Goal: Contribute content: Add original content to the website for others to see

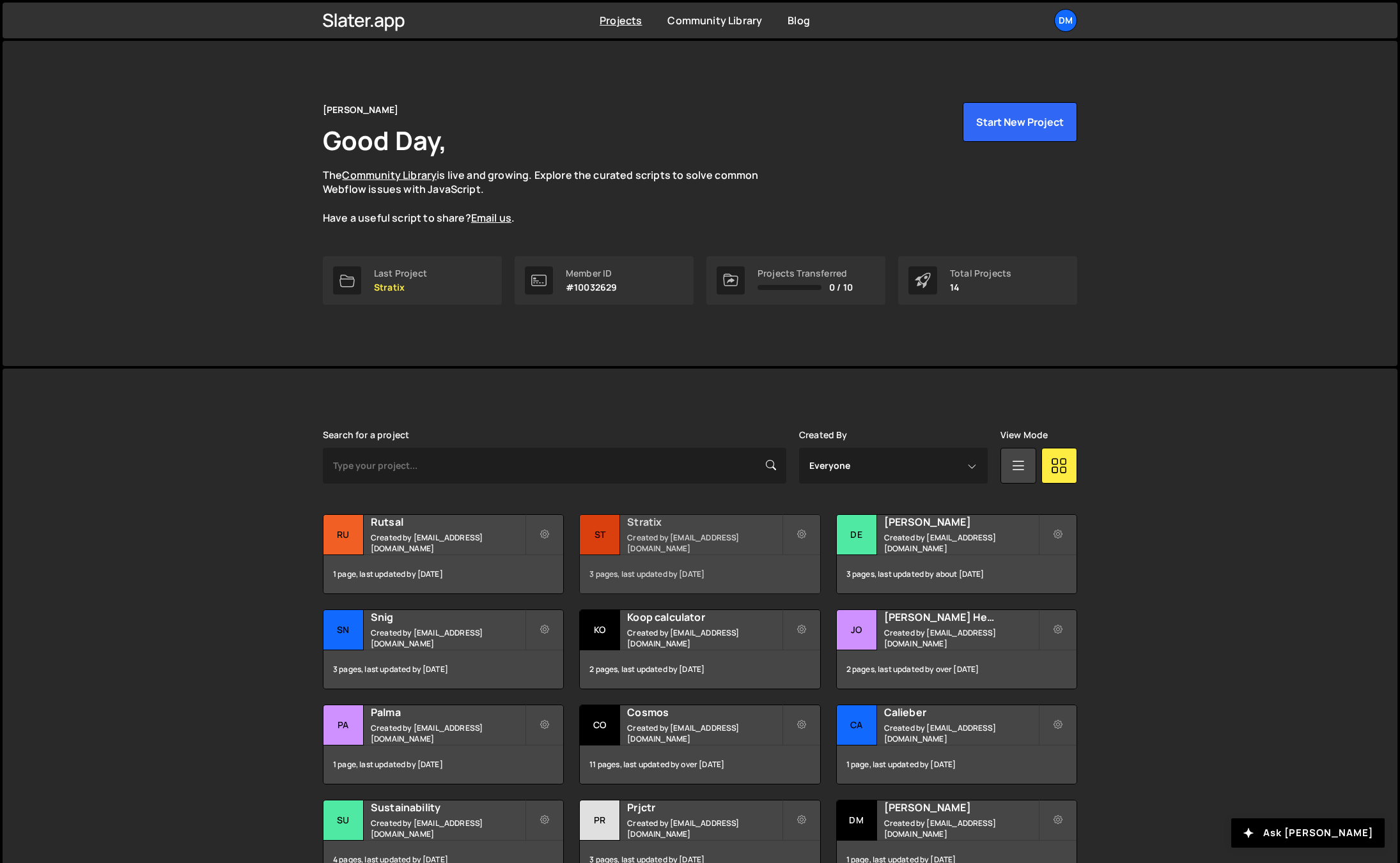
click at [670, 529] on h2 "Stratix" at bounding box center [704, 521] width 154 height 14
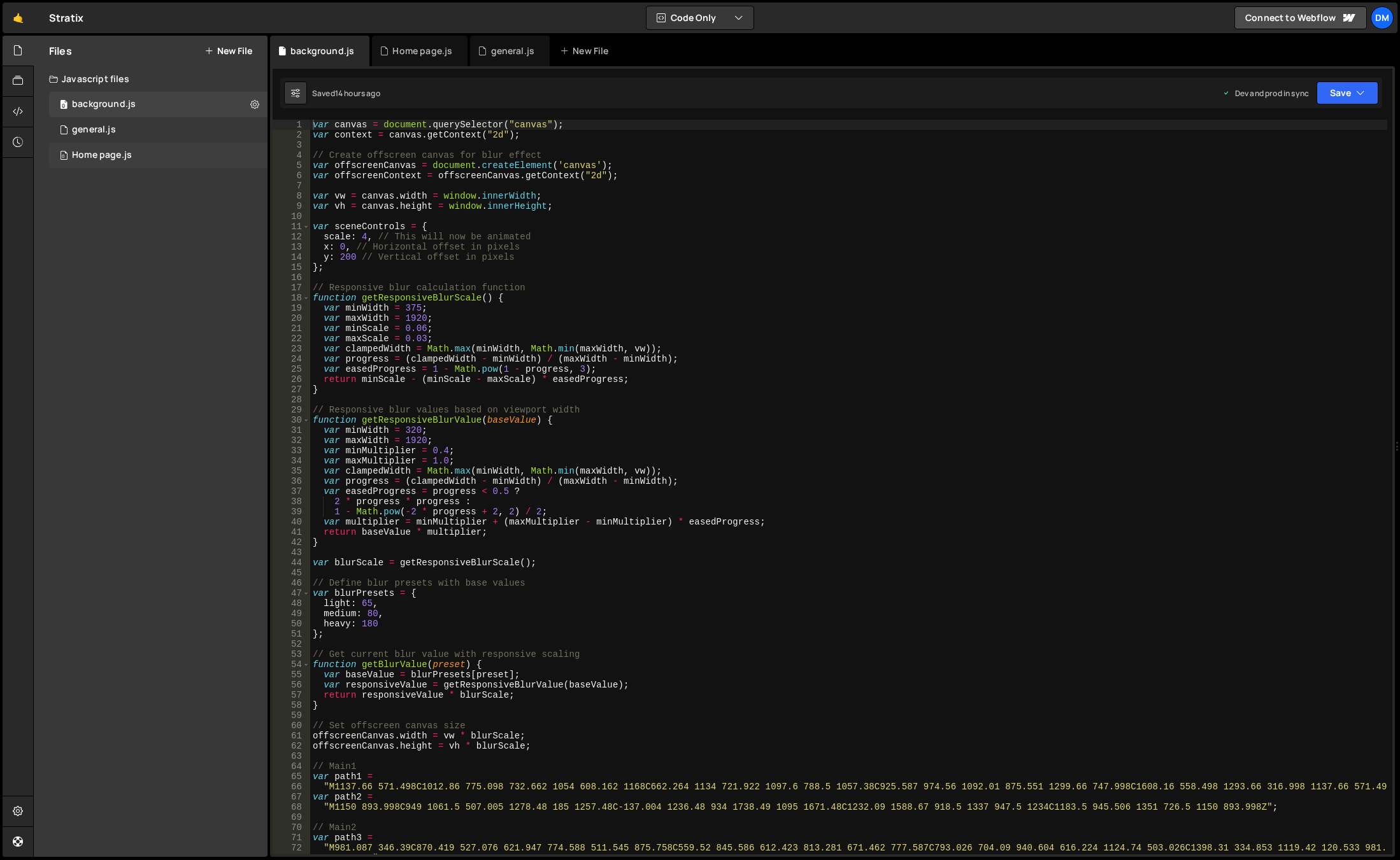
click at [104, 160] on div "Home page.js" at bounding box center [102, 156] width 60 height 12
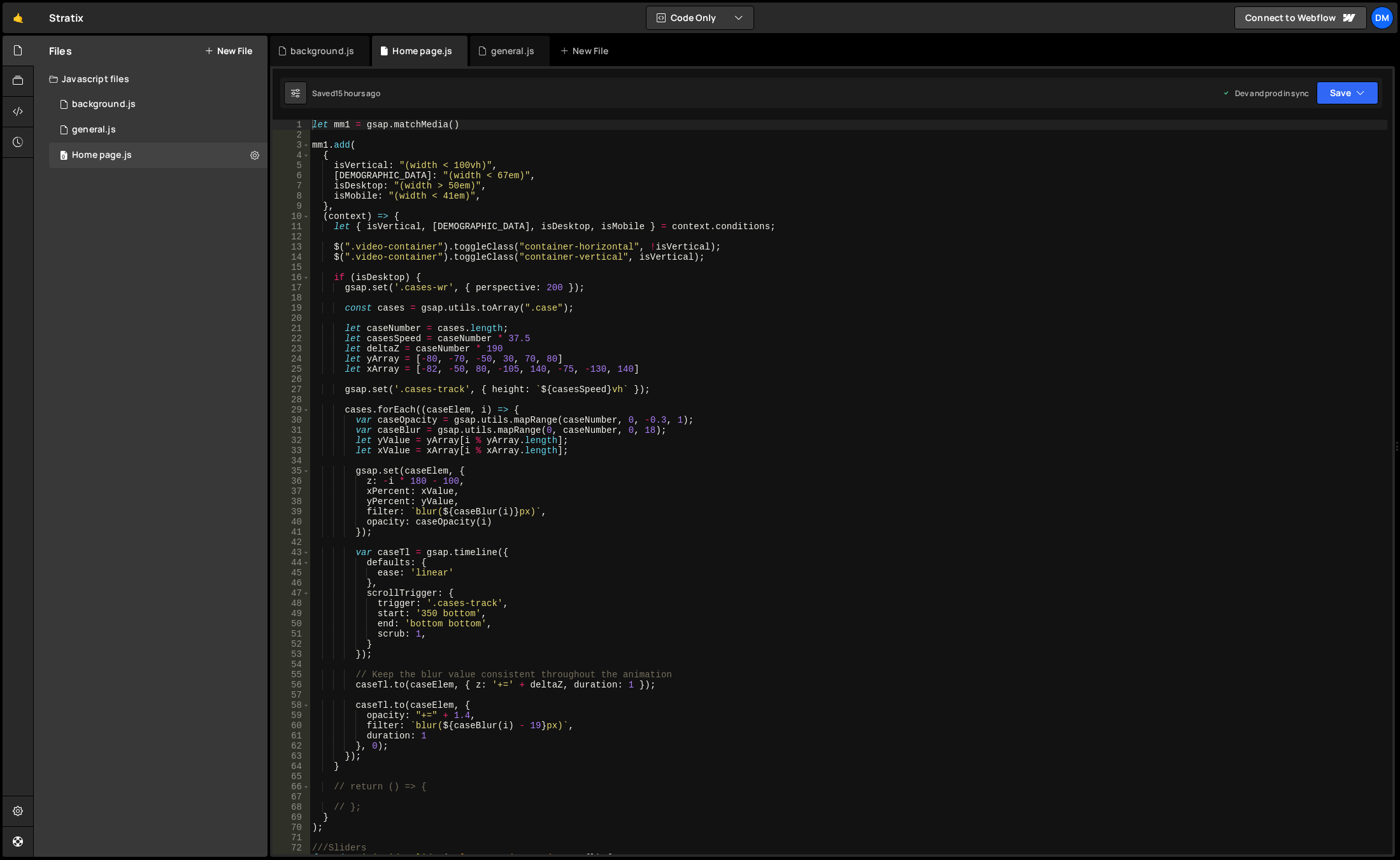
click at [340, 270] on div "let mm1 = gsap . matchMedia ( ) mm1 . add ( { isVertical : "(width < 100vh)" , …" at bounding box center [848, 498] width 1078 height 756
click at [329, 278] on div "let mm1 = gsap . matchMedia ( ) mm1 . add ( { isVertical : "(width < 100vh)" , …" at bounding box center [848, 498] width 1078 height 756
click at [305, 278] on span at bounding box center [306, 278] width 7 height 10
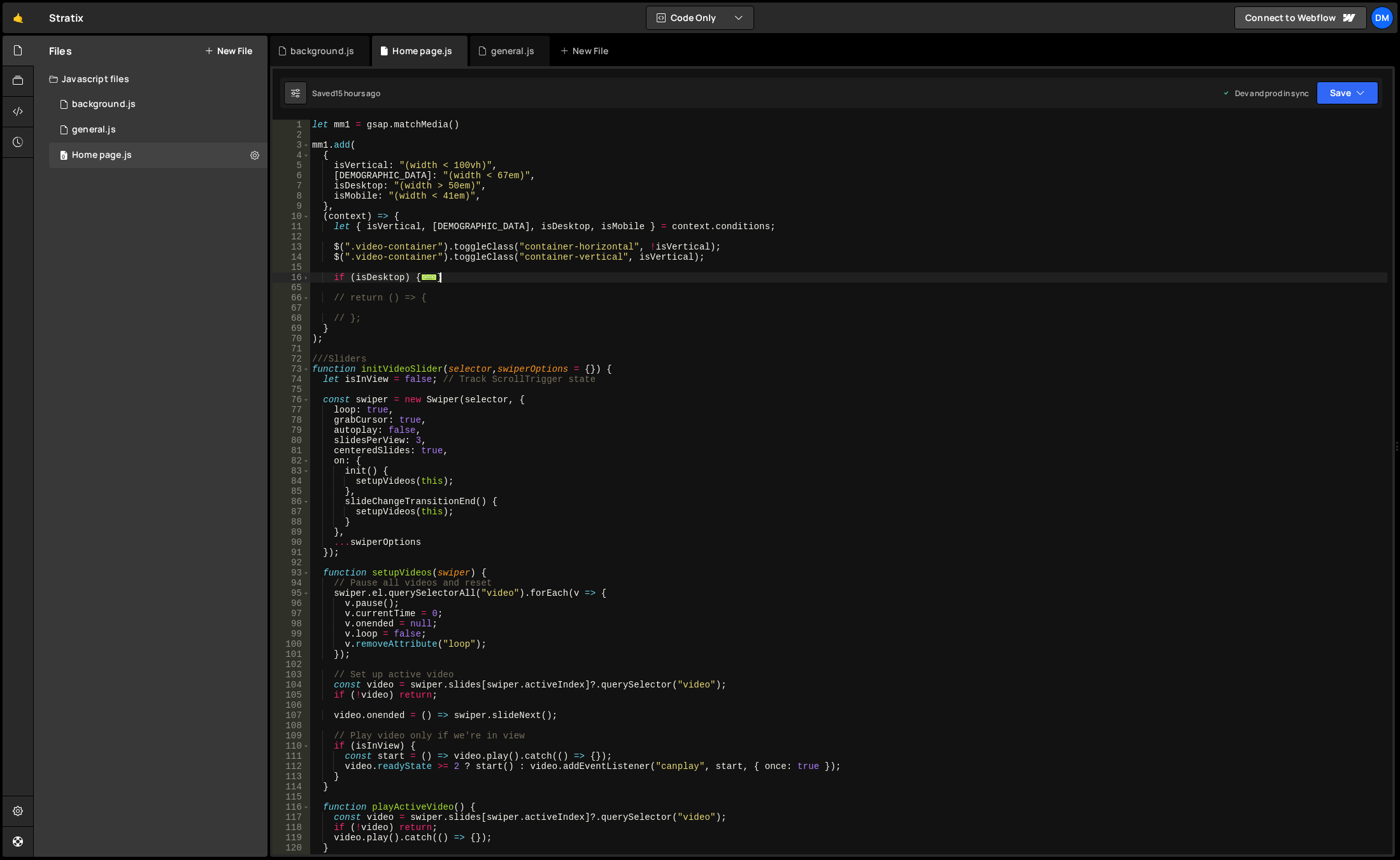
click at [481, 280] on div "let mm1 = gsap . matchMedia ( ) mm1 . add ( { isVertical : "(width < 100vh)" , …" at bounding box center [848, 498] width 1078 height 756
type textarea "}"
click at [473, 278] on div "let mm1 = gsap . matchMedia ( ) mm1 . add ( { isVertical : "(width < 100vh)" , …" at bounding box center [848, 498] width 1078 height 756
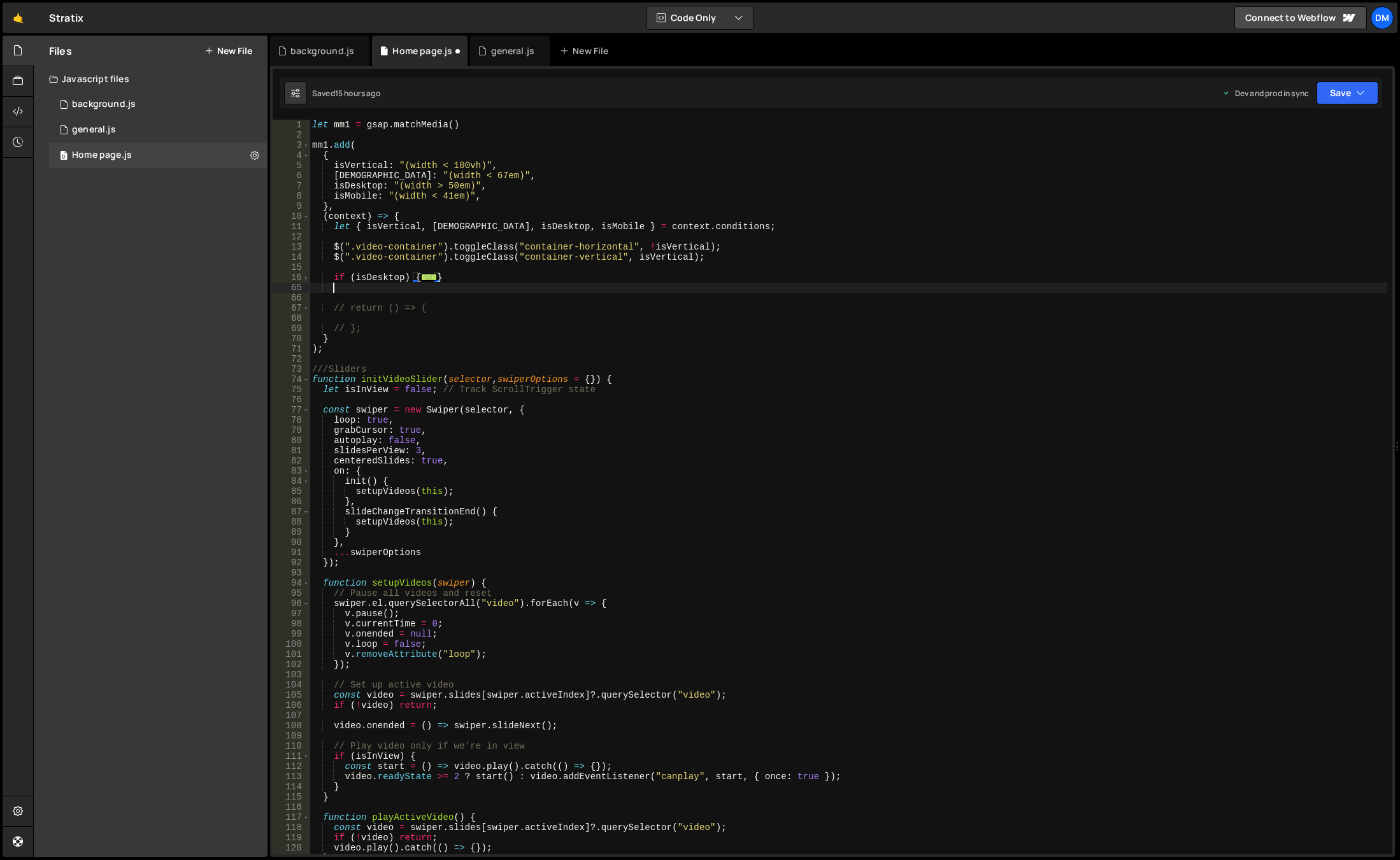
scroll to position [0, 1]
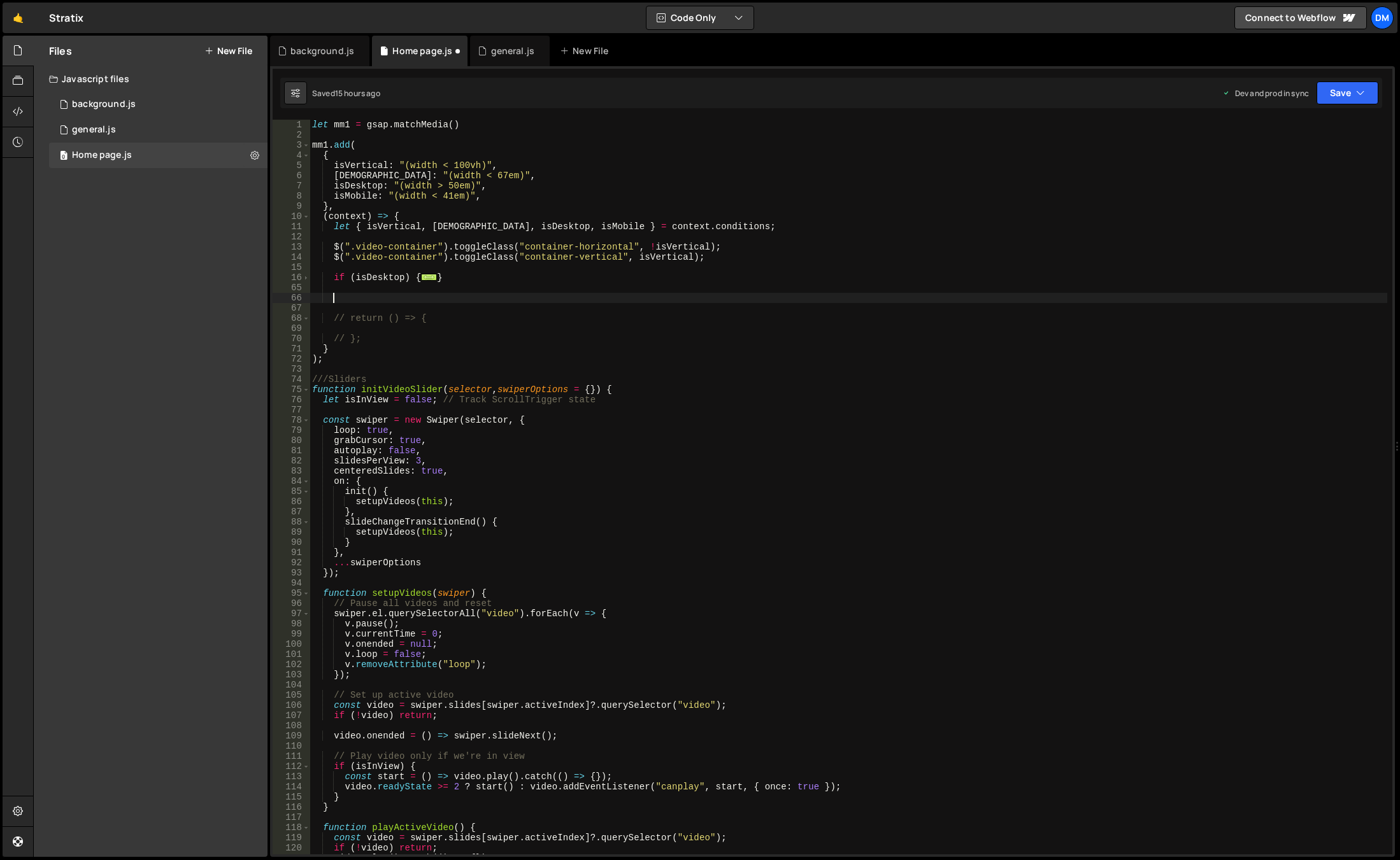
click at [481, 294] on div "let mm1 = gsap . matchMedia ( ) mm1 . add ( { isVertical : "(width < 100vh)" , …" at bounding box center [848, 498] width 1078 height 756
paste textarea "tl.from(".draw-me", { duration: 2, drawSVG: 0 }, 0.1);"
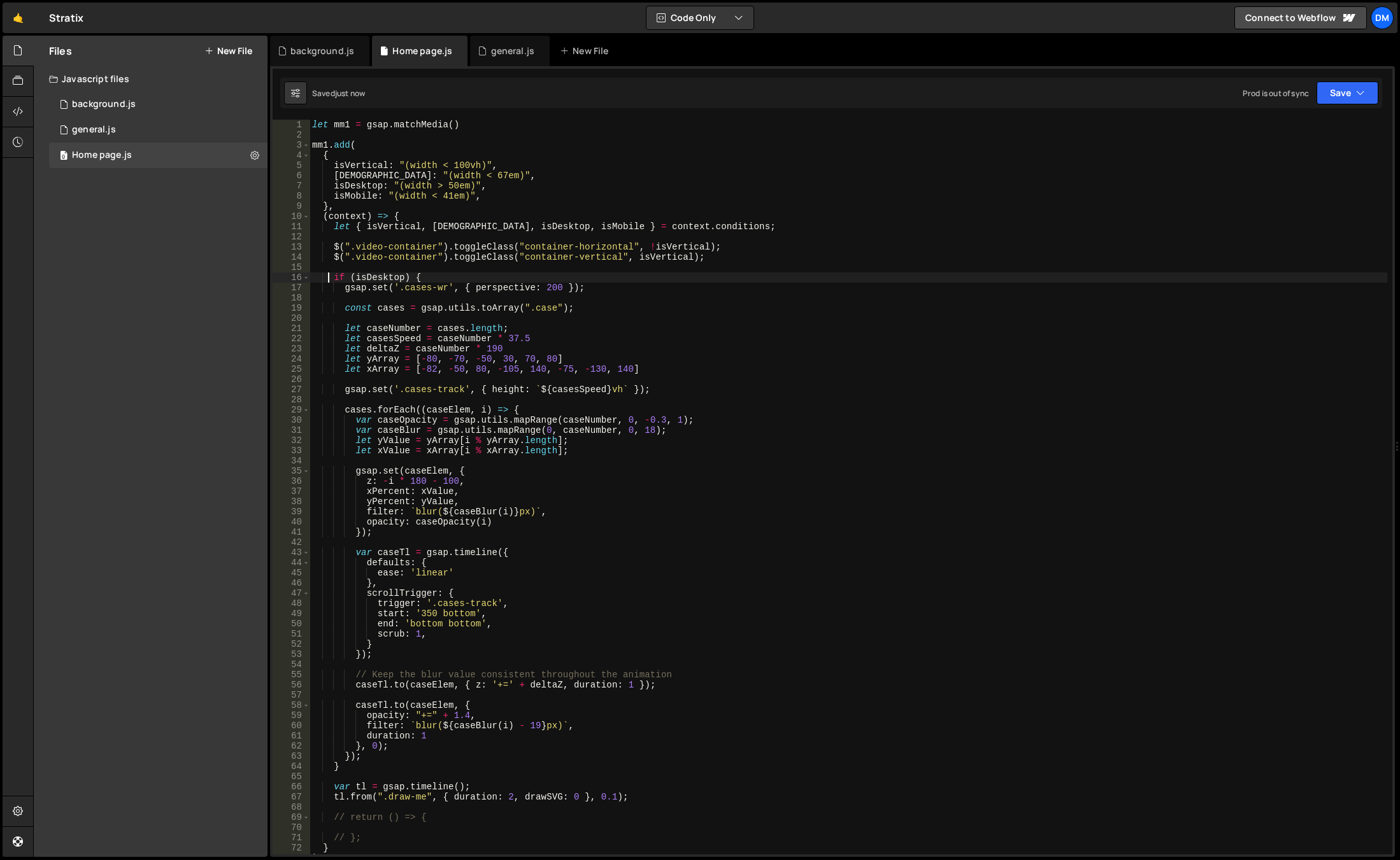
click at [328, 281] on div "let mm1 = gsap . matchMedia ( ) mm1 . add ( { isVertical : "(width < 100vh)" , …" at bounding box center [848, 498] width 1078 height 756
click at [306, 278] on span at bounding box center [306, 278] width 7 height 10
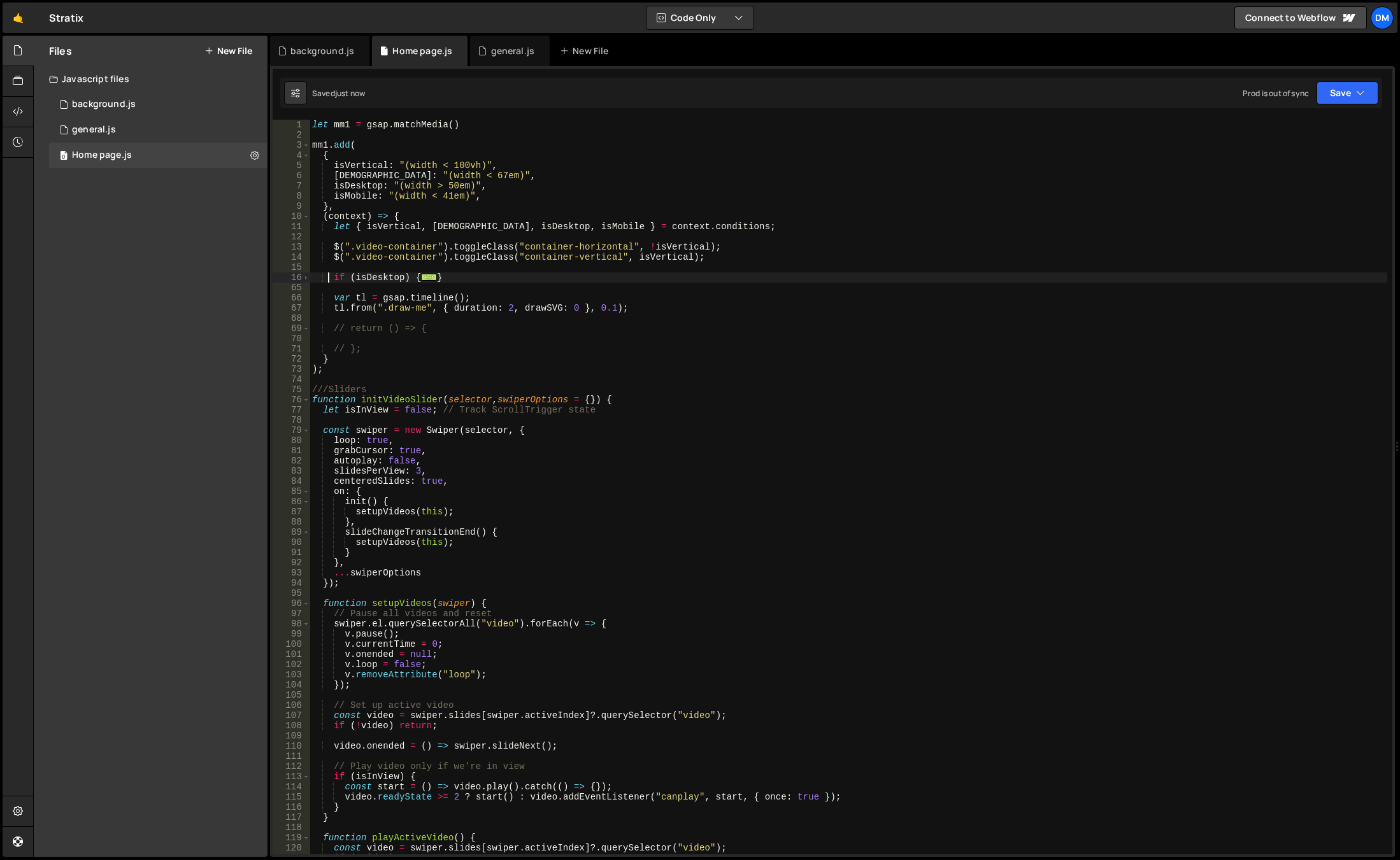
drag, startPoint x: 427, startPoint y: 303, endPoint x: 433, endPoint y: 304, distance: 6.1
click at [427, 303] on div "let mm1 = gsap . matchMedia ( ) mm1 . add ( { isVertical : "(width < 100vh)" , …" at bounding box center [848, 498] width 1078 height 756
drag, startPoint x: 387, startPoint y: 308, endPoint x: 423, endPoint y: 308, distance: 36.0
click at [423, 308] on div "let mm1 = gsap . matchMedia ( ) mm1 . add ( { isVertical : "(width < 100vh)" , …" at bounding box center [848, 498] width 1078 height 756
paste textarea "circle-lin"
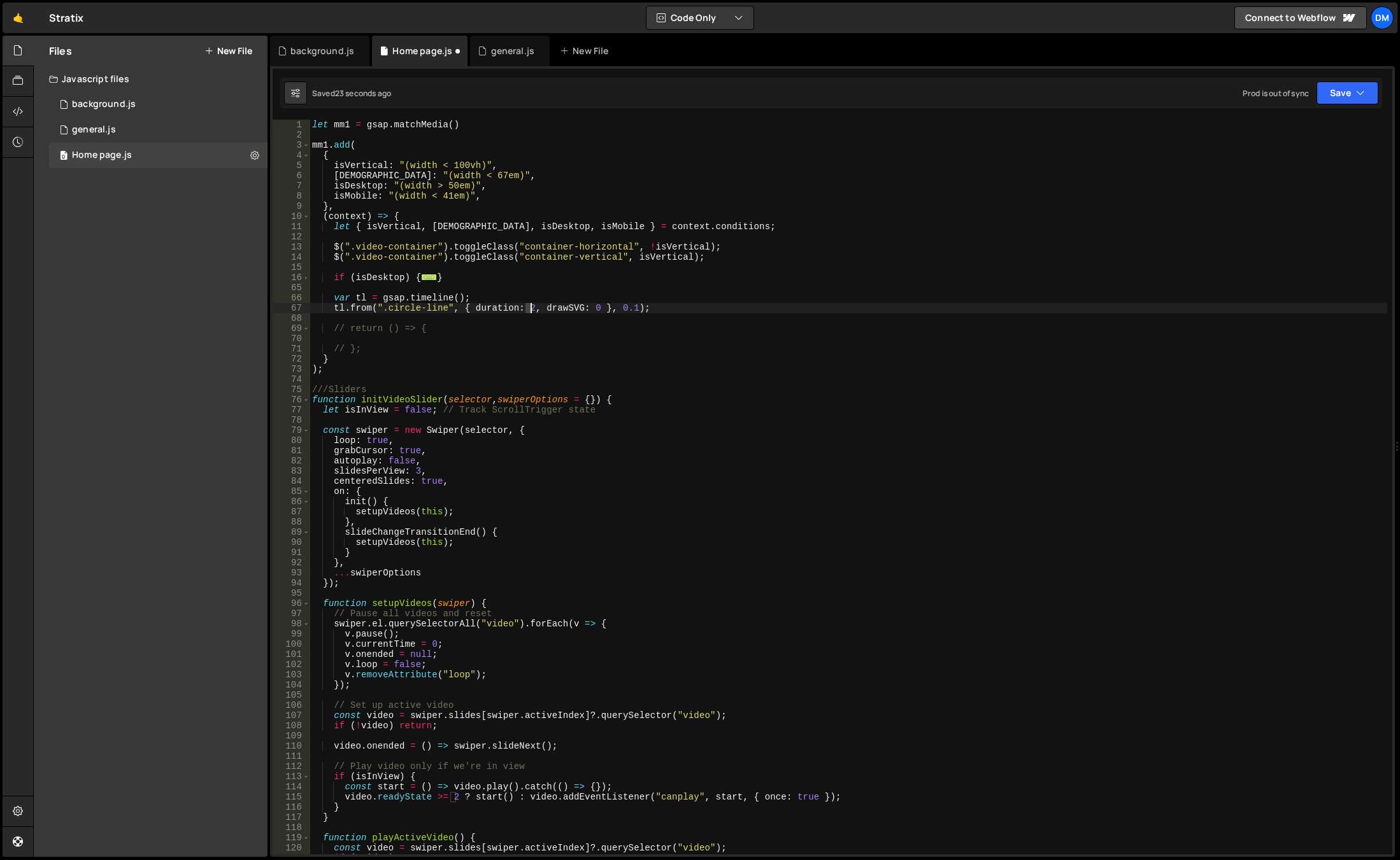
click at [530, 310] on div "let mm1 = gsap . matchMedia ( ) mm1 . add ( { isVertical : "(width < 100vh)" , …" at bounding box center [848, 498] width 1078 height 756
drag, startPoint x: 831, startPoint y: 385, endPoint x: 808, endPoint y: 381, distance: 23.3
click at [831, 385] on div "let mm1 = gsap . matchMedia ( ) mm1 . add ( { isVertical : "(width < 100vh)" , …" at bounding box center [848, 498] width 1078 height 756
click at [631, 310] on div "let mm1 = gsap . matchMedia ( ) mm1 . add ( { isVertical : "(width < 100vh)" , …" at bounding box center [848, 498] width 1078 height 756
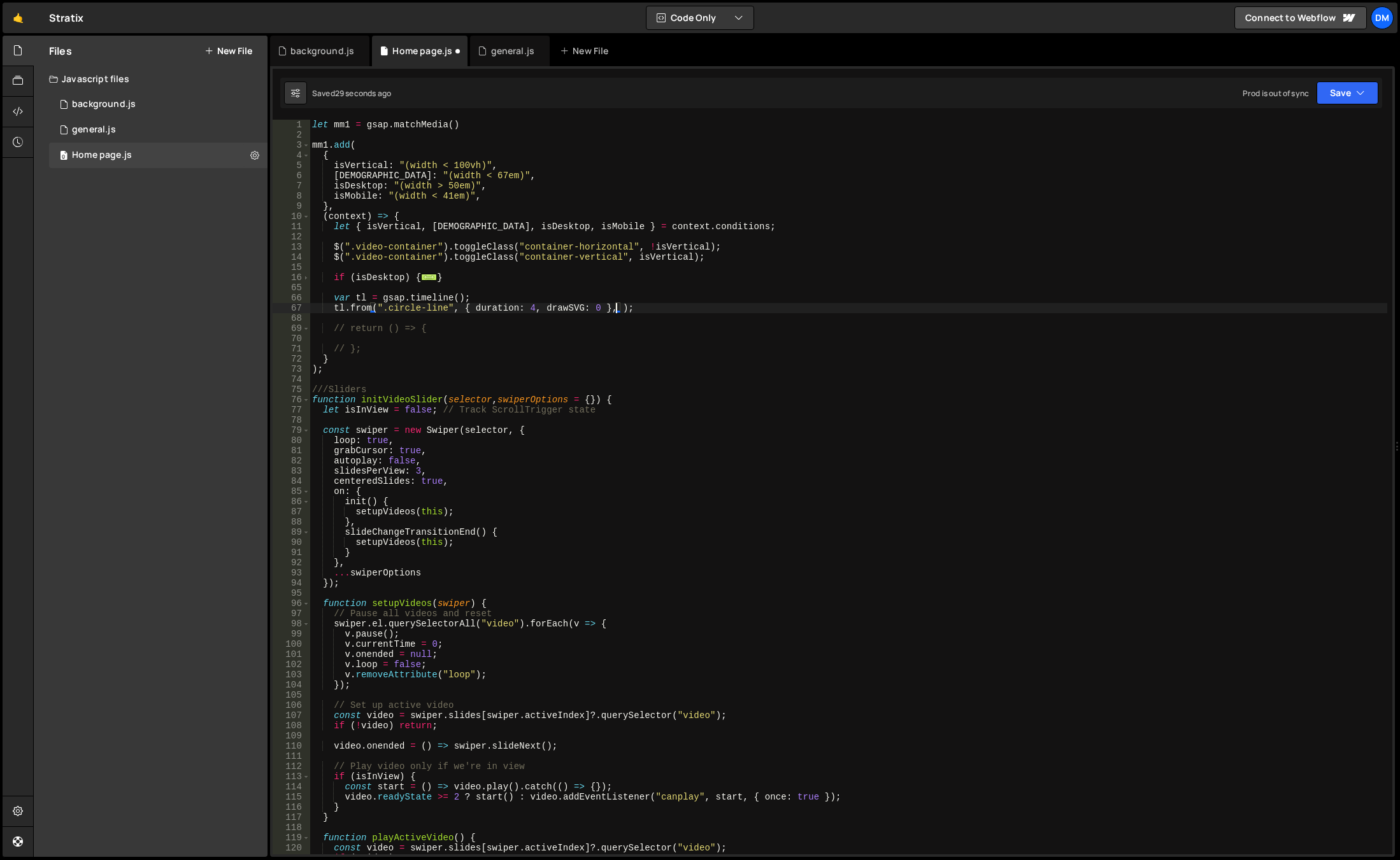
type textarea "tl.from(".circle-line", { duration: 4, drawSVG: 0 });"
click at [749, 377] on div "let mm1 = gsap . matchMedia ( ) mm1 . add ( { isVertical : "(width < 100vh)" , …" at bounding box center [848, 498] width 1078 height 756
click at [1362, 91] on icon "button" at bounding box center [1361, 93] width 9 height 12
click at [1320, 118] on div "Save to Staging S" at bounding box center [1304, 123] width 132 height 12
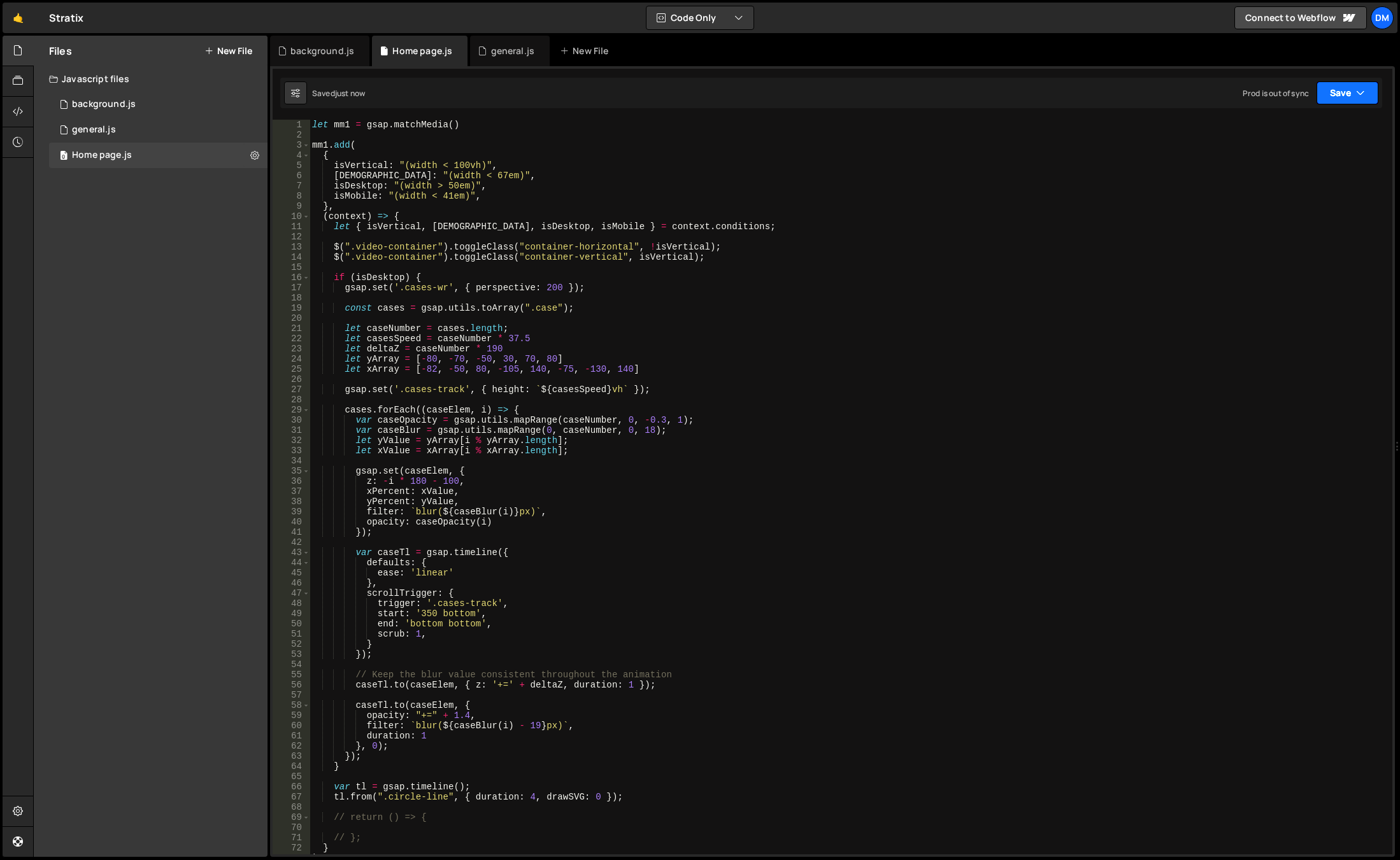
click at [1342, 91] on button "Save" at bounding box center [1347, 93] width 62 height 23
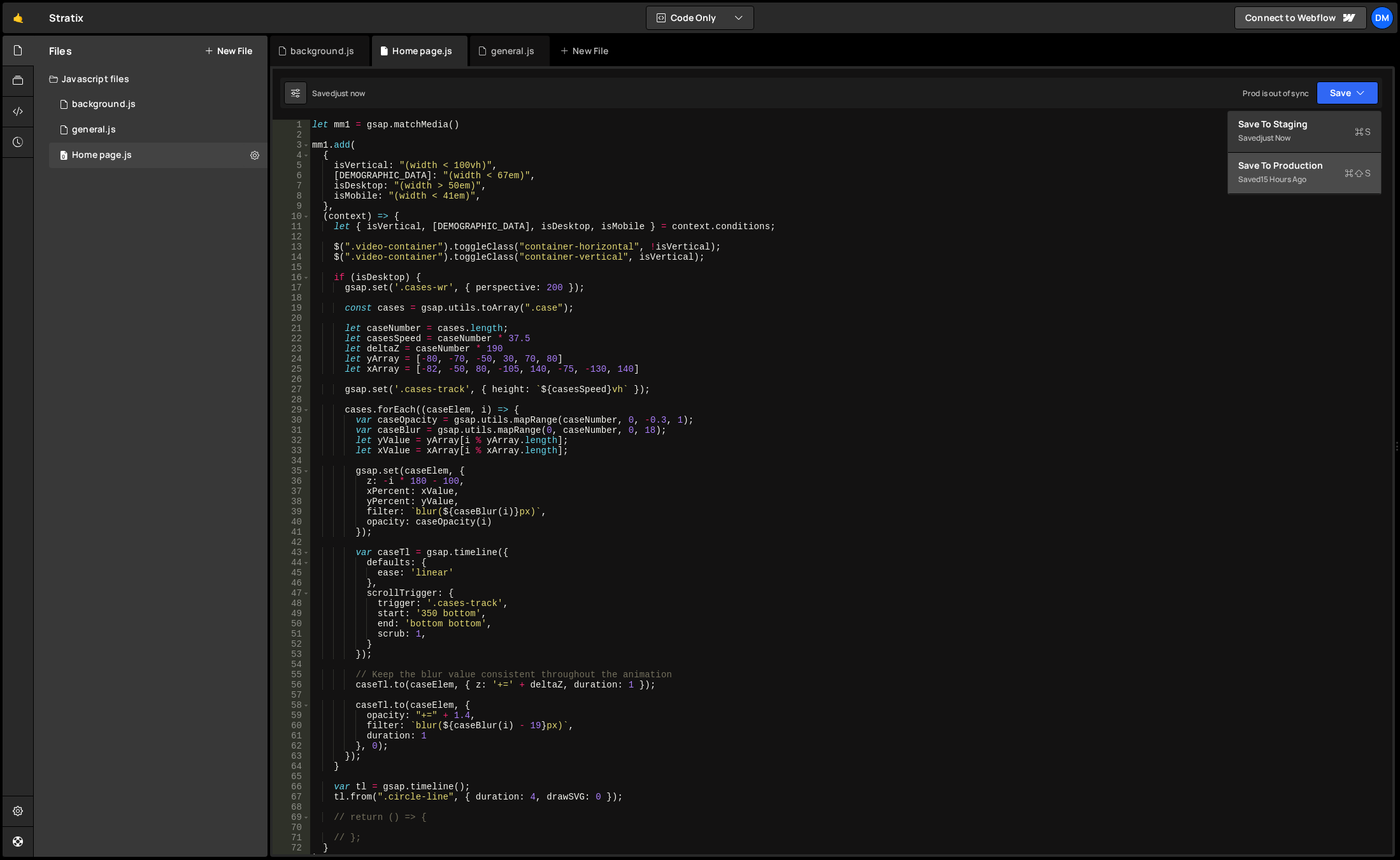
click at [1285, 167] on div "Save to Production S" at bounding box center [1304, 165] width 132 height 12
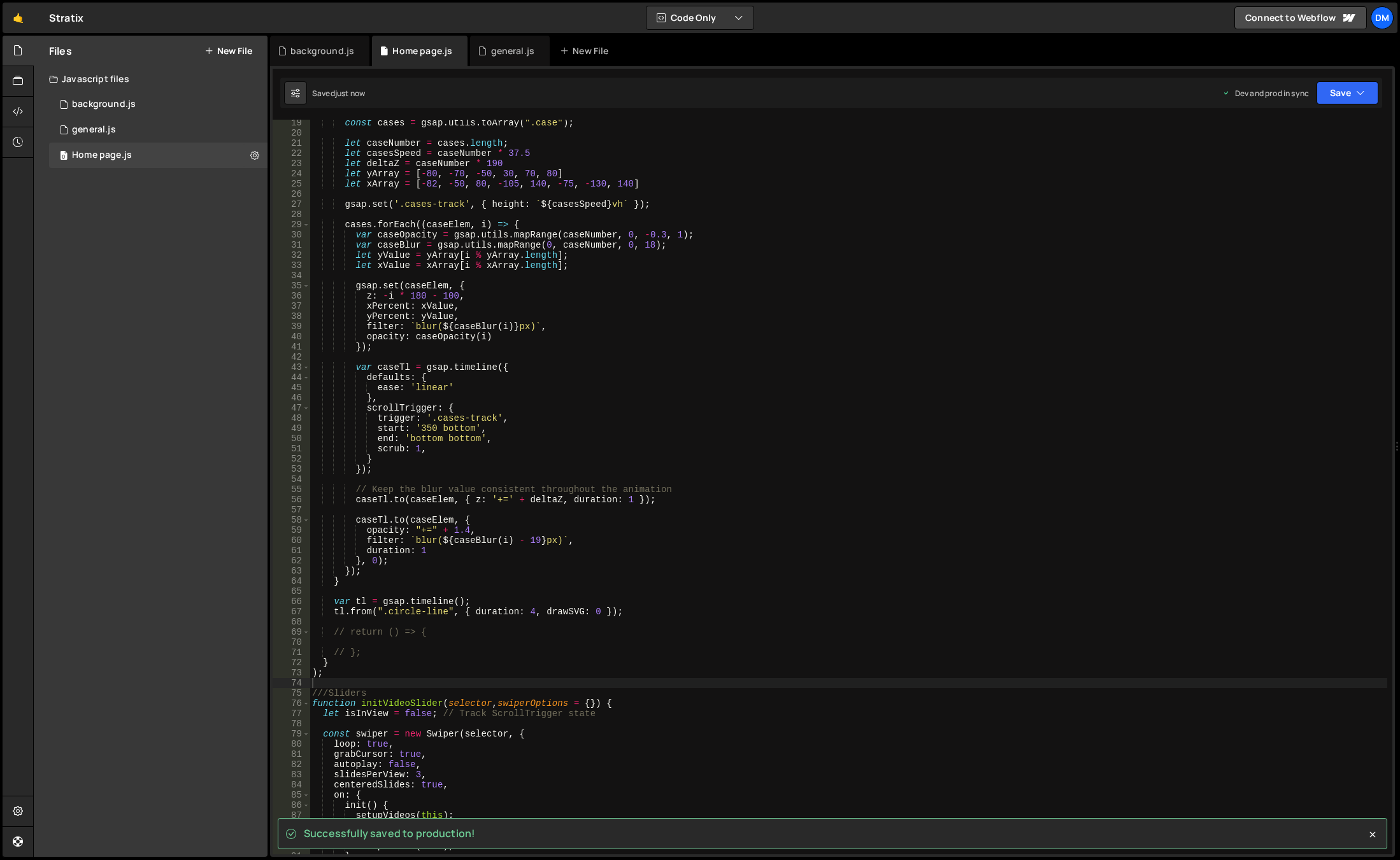
scroll to position [338, 0]
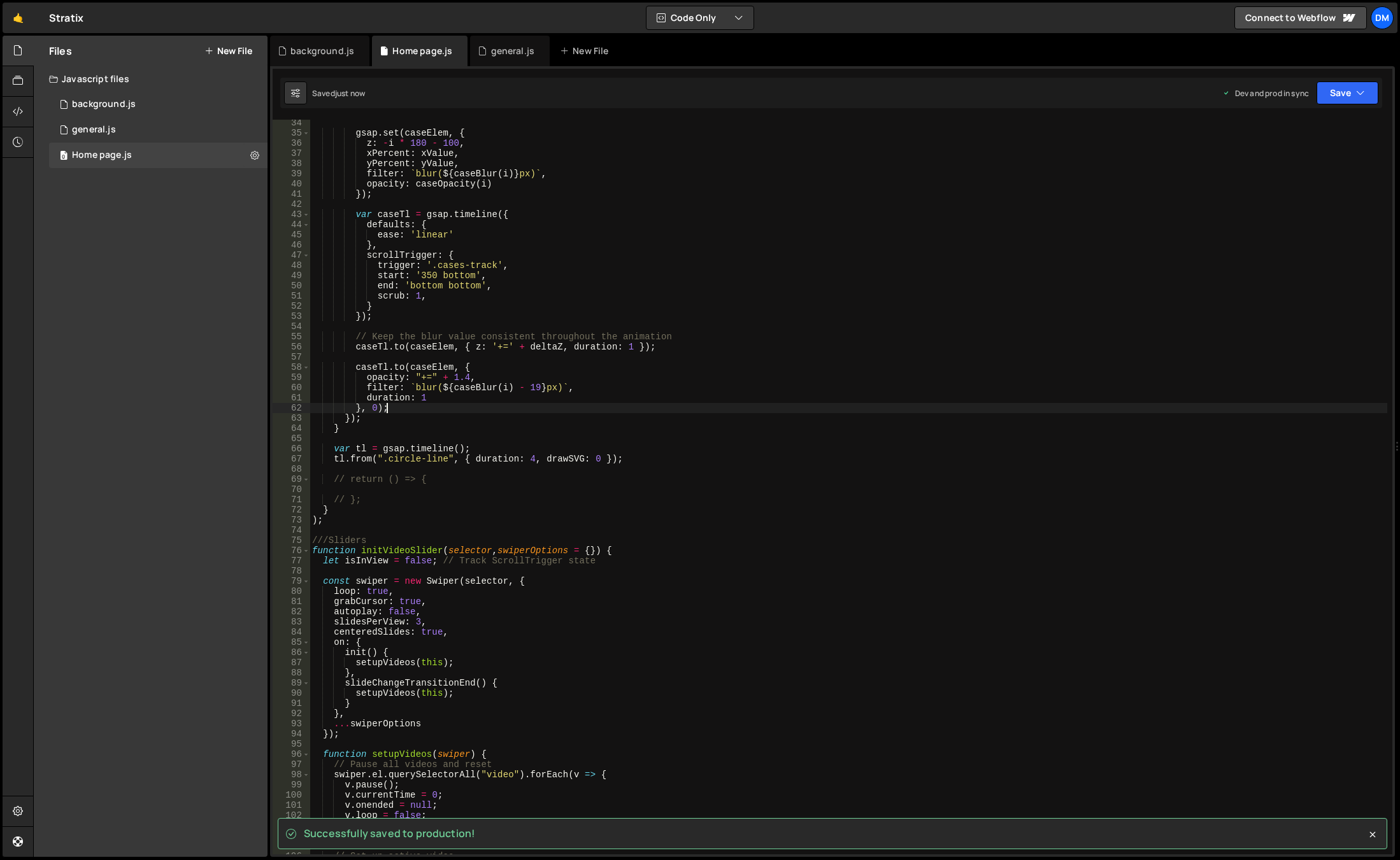
click at [672, 411] on div "gsap . set ( caseElem , { z : - i * 180 - 100 , xPercent : xValue , yPercent : …" at bounding box center [848, 495] width 1078 height 756
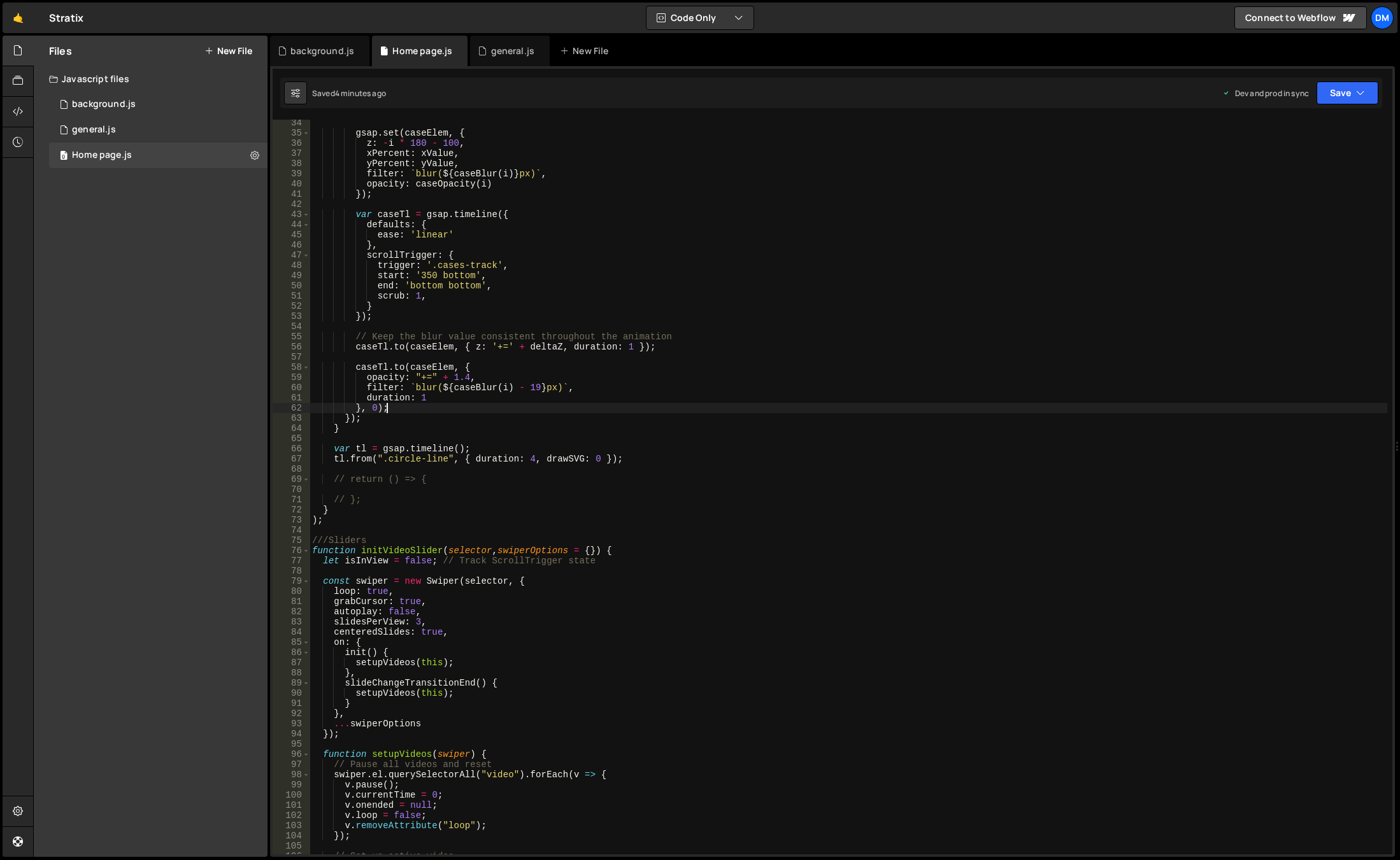
scroll to position [0, 0]
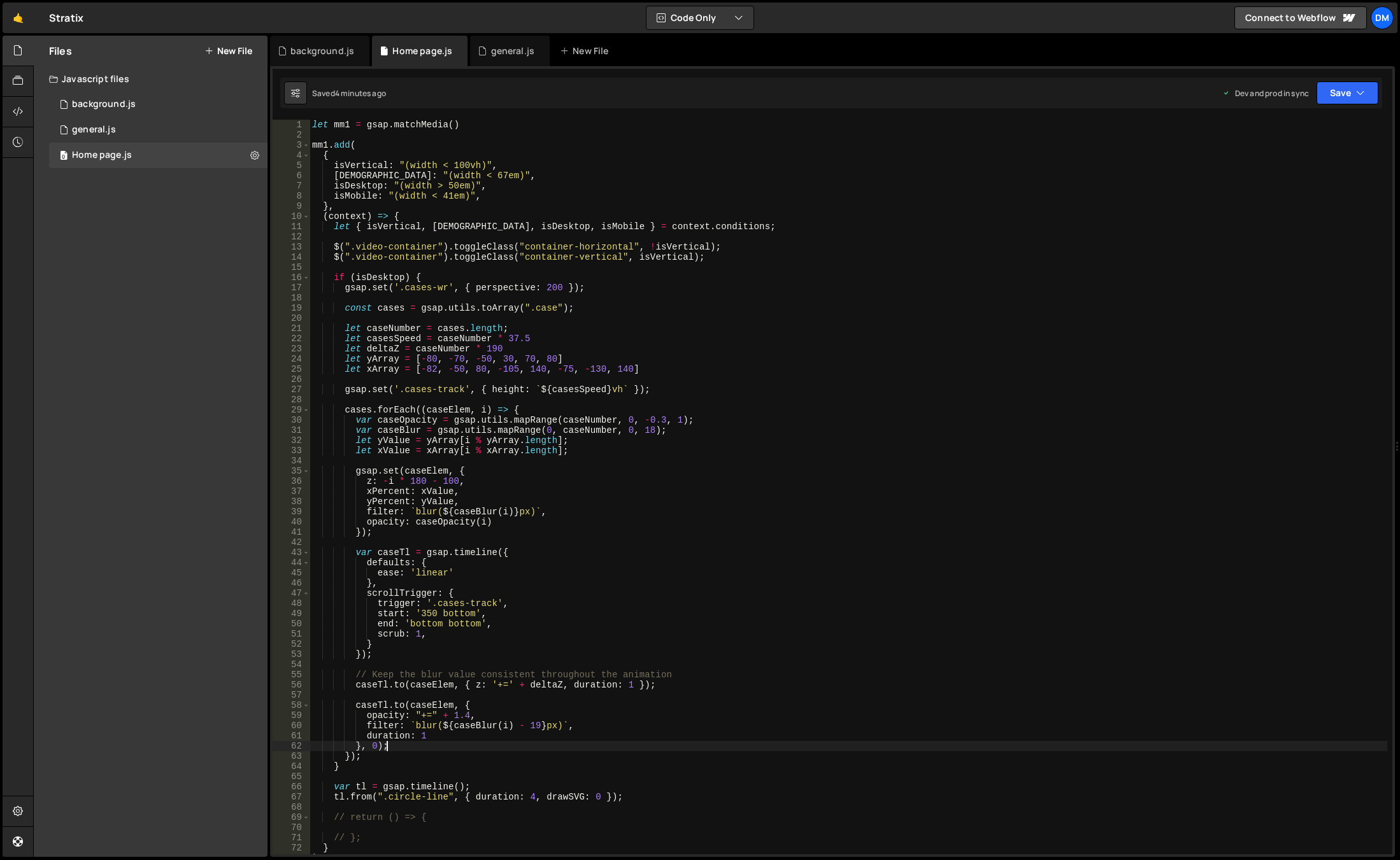
click at [504, 124] on div "let mm1 = gsap . matchMedia ( ) mm1 . add ( { isVertical : "(width < 100vh)" , …" at bounding box center [848, 498] width 1078 height 756
drag, startPoint x: 315, startPoint y: 126, endPoint x: 278, endPoint y: 255, distance: 134.2
click at [315, 126] on div "let mm1 = gsap . matchMedia ( ) mm1 . add ( { isVertical : "(width < 100vh)" , …" at bounding box center [848, 498] width 1078 height 756
type textarea "let mm1 = gsap.matchMedia()"
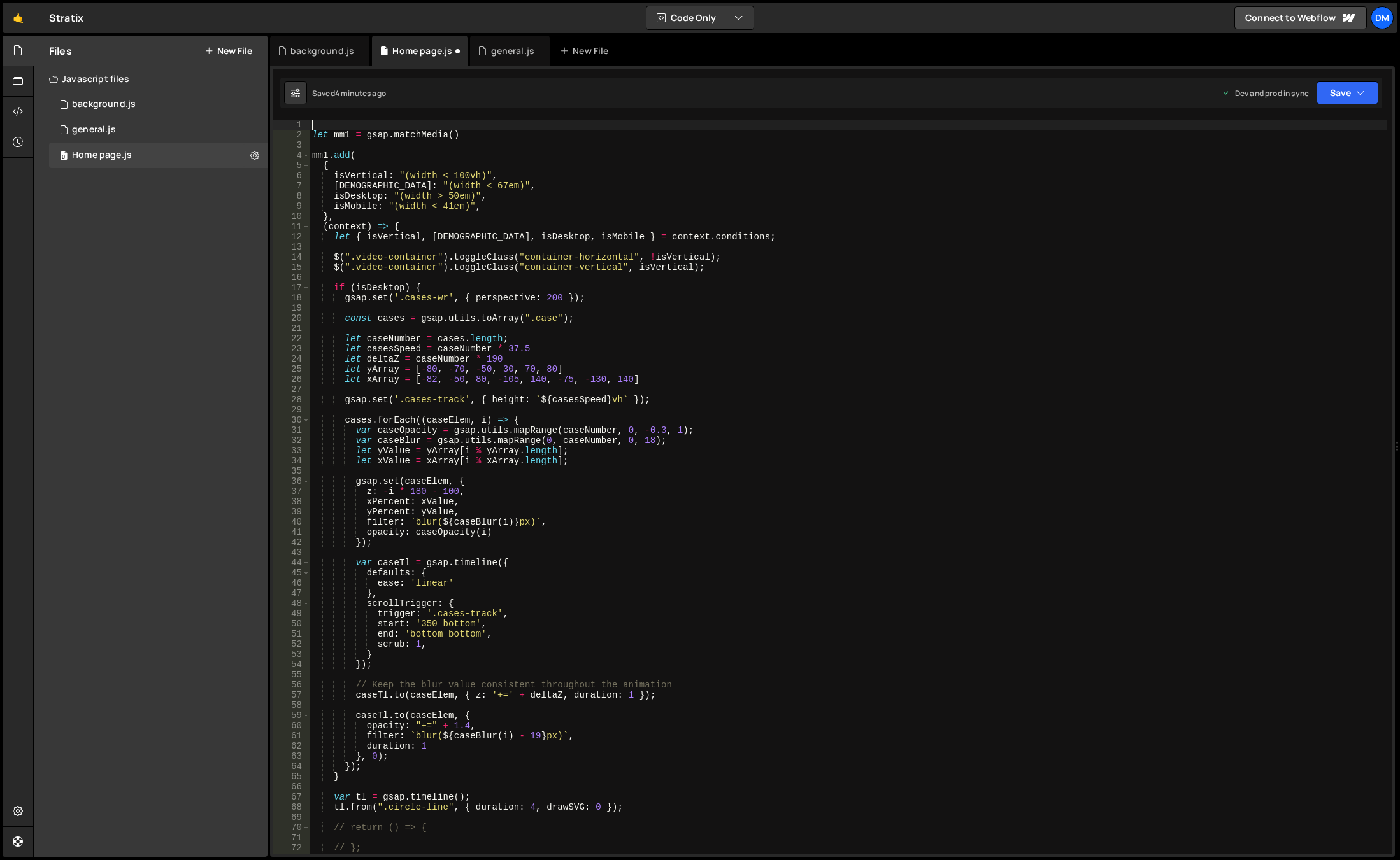
paste textarea "gsap.registerPlugin(DrawSVGPlugin)"
click at [1339, 102] on div "Saved 4 minutes ago Dev and prod in sync Upgrade to Edit Save Save to Staging S…" at bounding box center [831, 93] width 1102 height 31
click at [1328, 95] on button "Save" at bounding box center [1347, 93] width 62 height 23
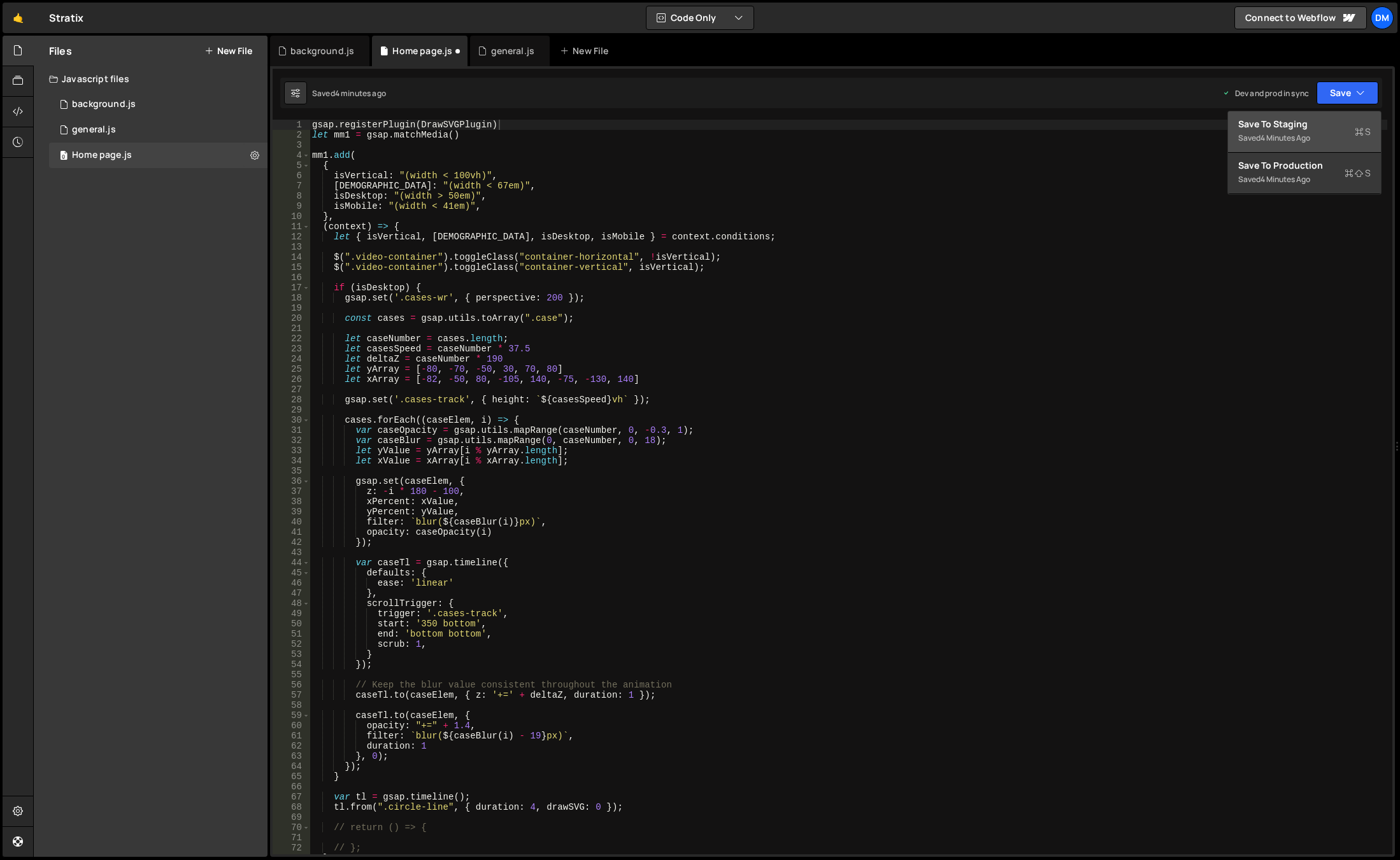
click at [1290, 134] on div "4 minutes ago" at bounding box center [1285, 137] width 50 height 11
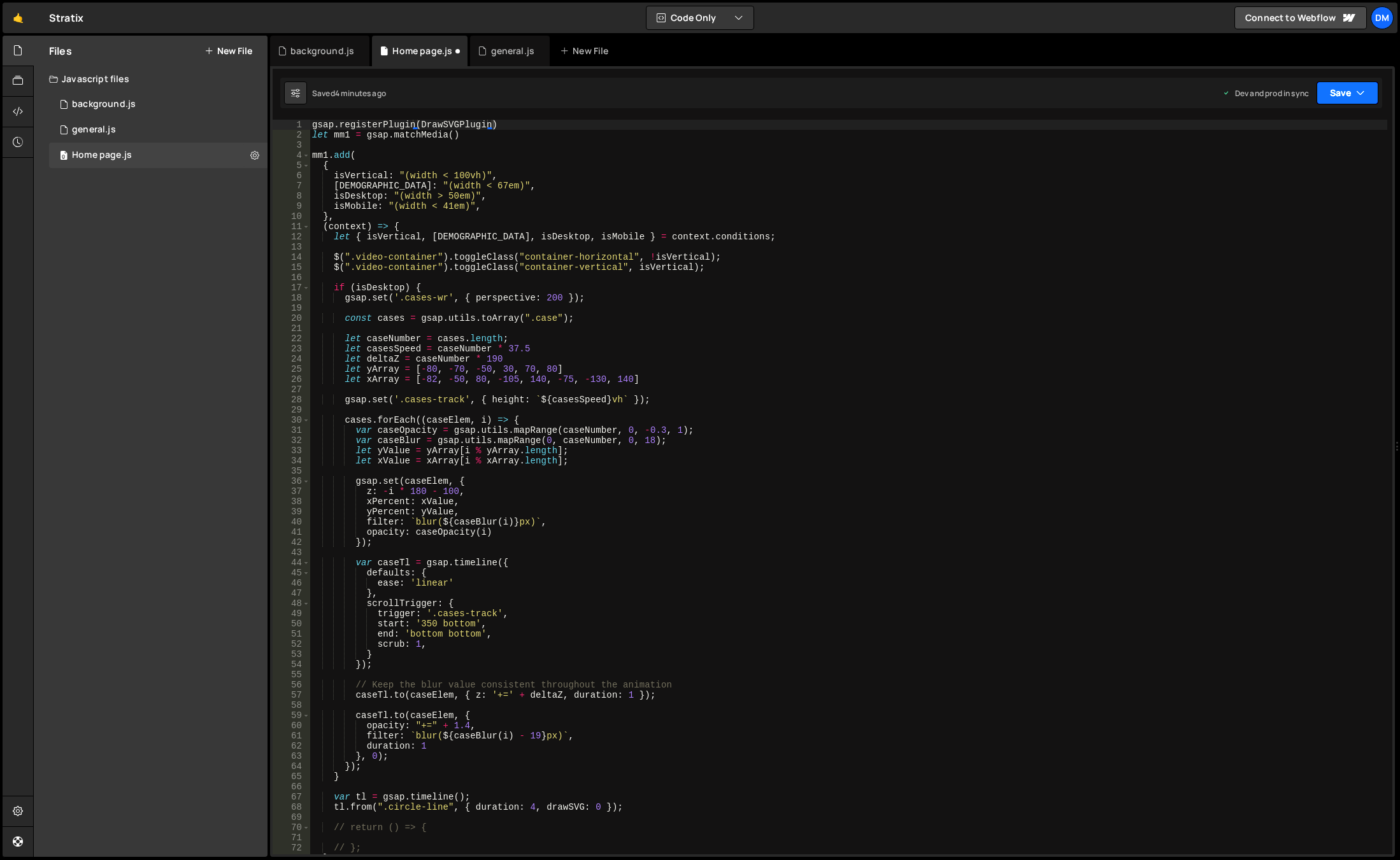
click at [1354, 86] on button "Save" at bounding box center [1347, 93] width 62 height 23
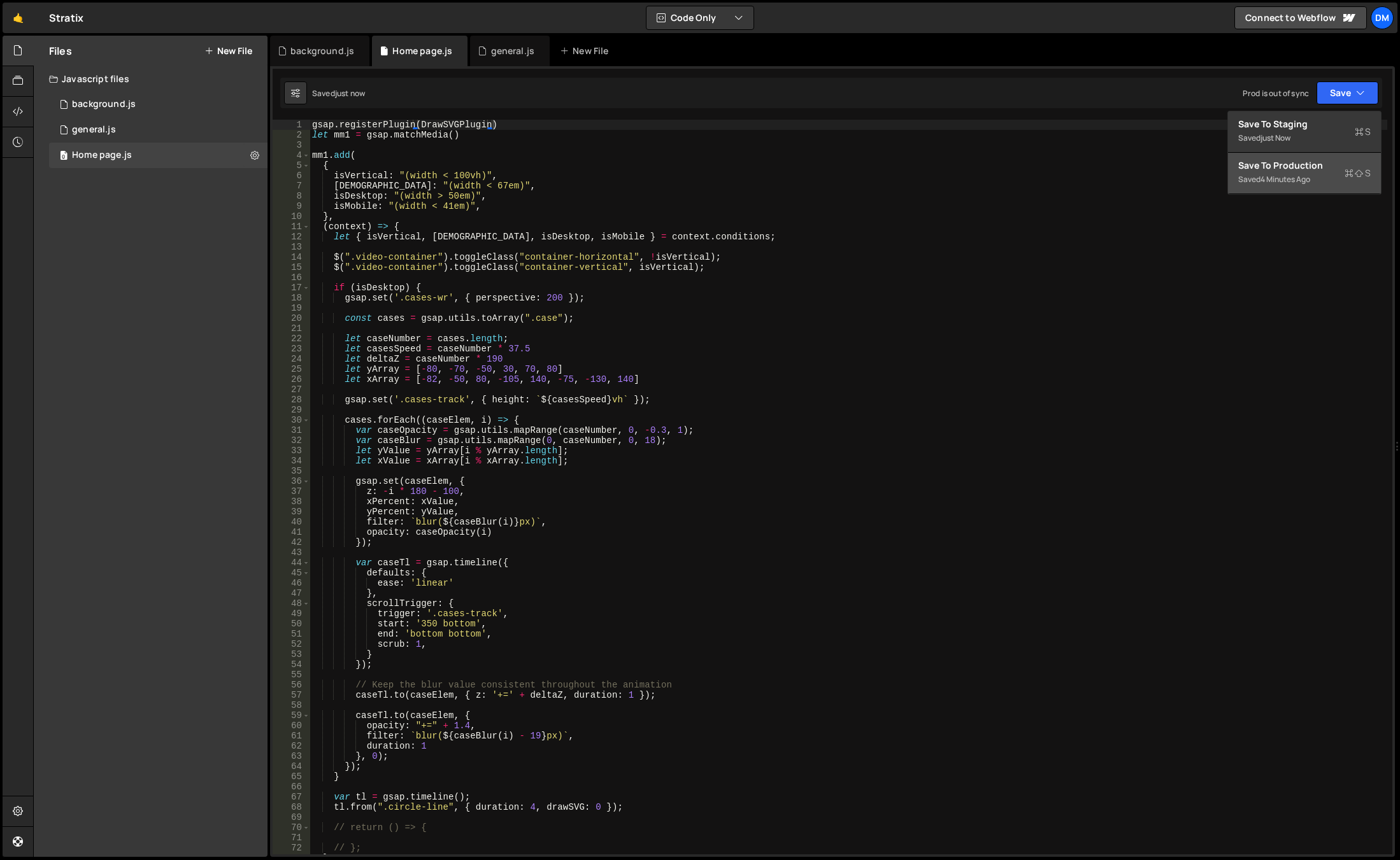
click at [1290, 167] on div "Save to Production S" at bounding box center [1304, 165] width 132 height 12
click at [146, 129] on div "0 general.js 0" at bounding box center [158, 129] width 218 height 26
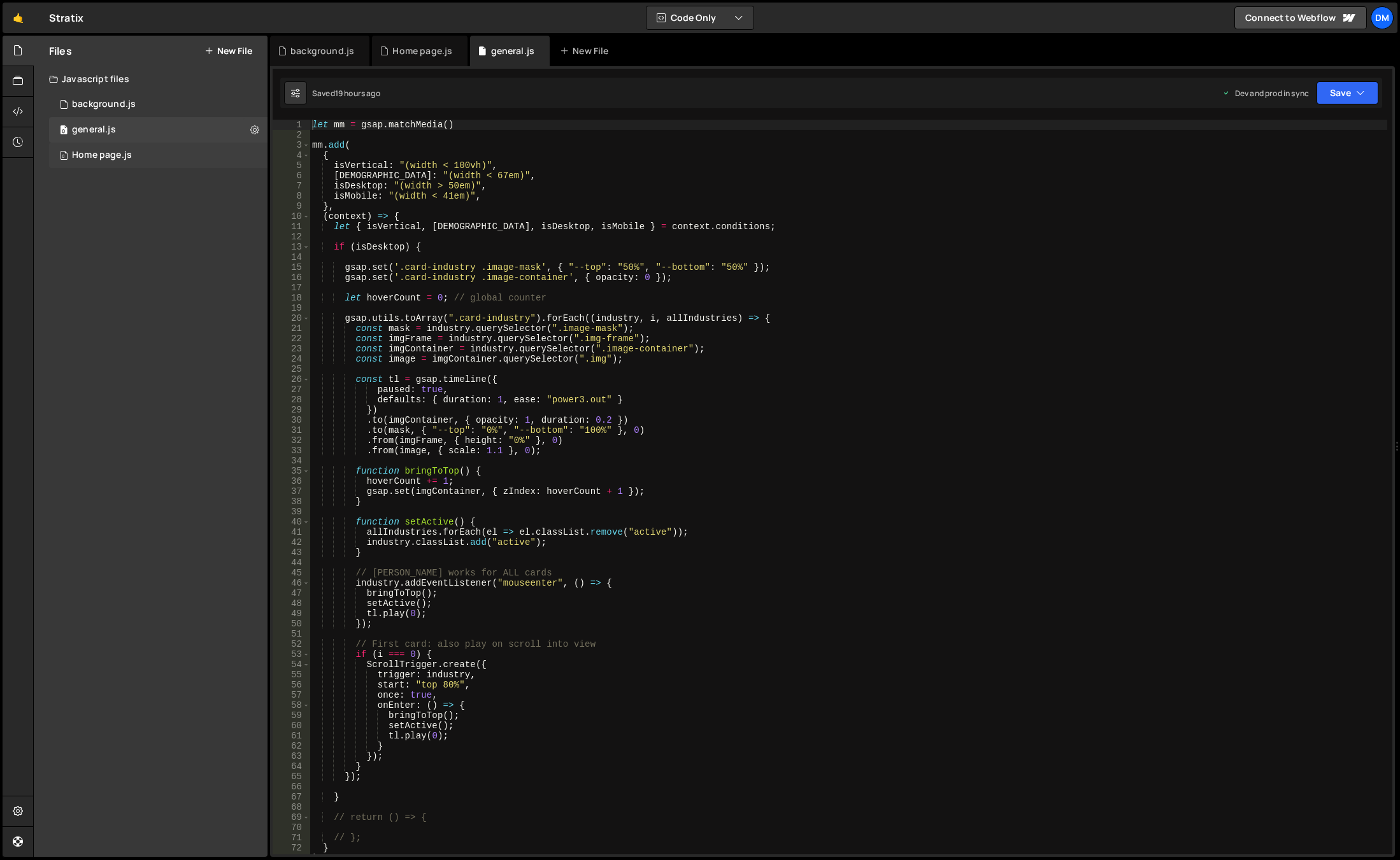
click at [128, 152] on div "Home page.js" at bounding box center [102, 156] width 60 height 12
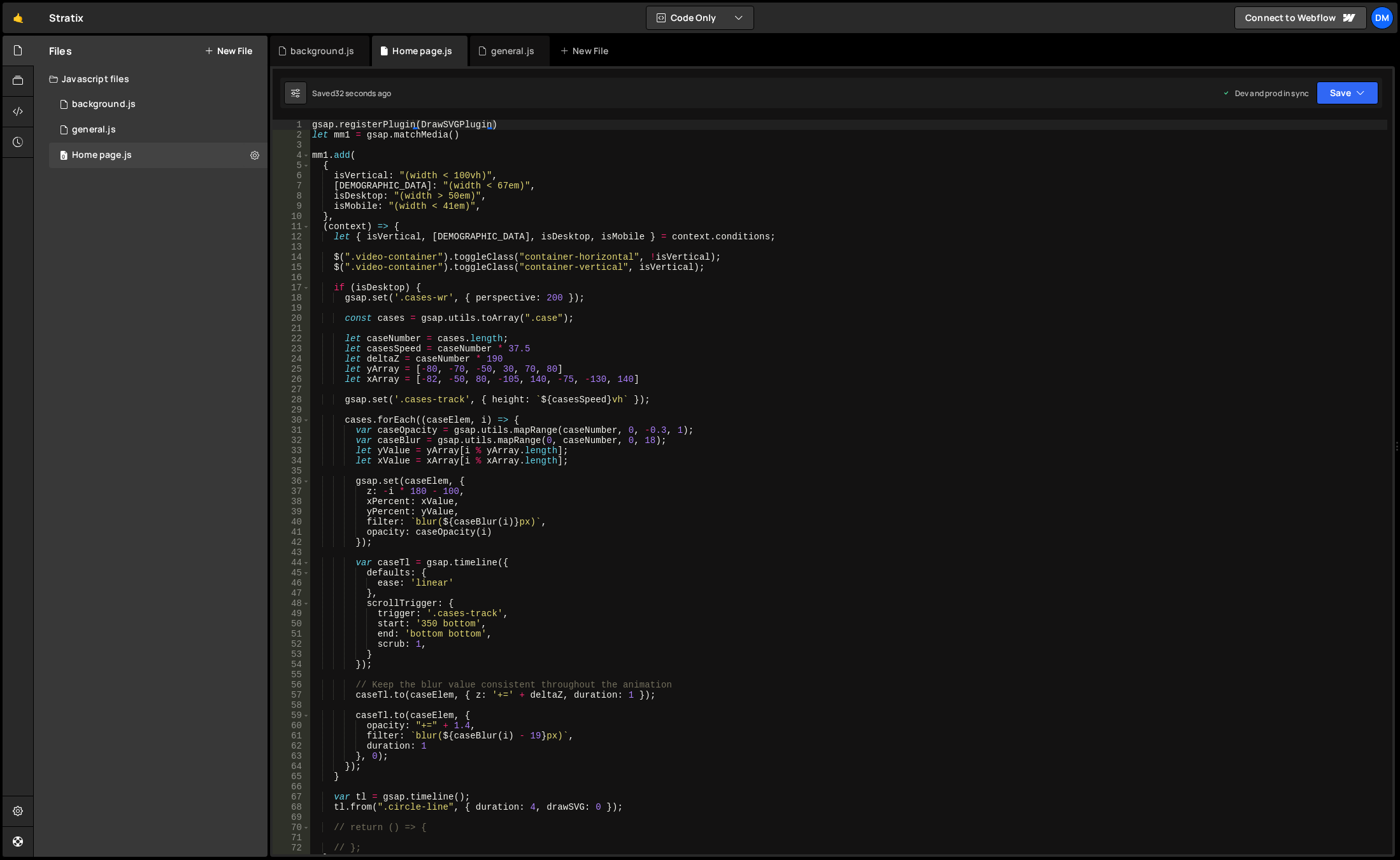
click at [514, 130] on div "gsap . registerPlugin ( DrawSVGPlugin ) let mm1 = gsap . matchMedia ( ) mm1 . a…" at bounding box center [848, 498] width 1078 height 756
click at [523, 126] on div "gsap . registerPlugin ( DrawSVGPlugin ) let mm1 = gsap . matchMedia ( ) mm1 . a…" at bounding box center [848, 498] width 1078 height 756
type textarea "gsap.registerPlugin(DrawSVGPlugin)"
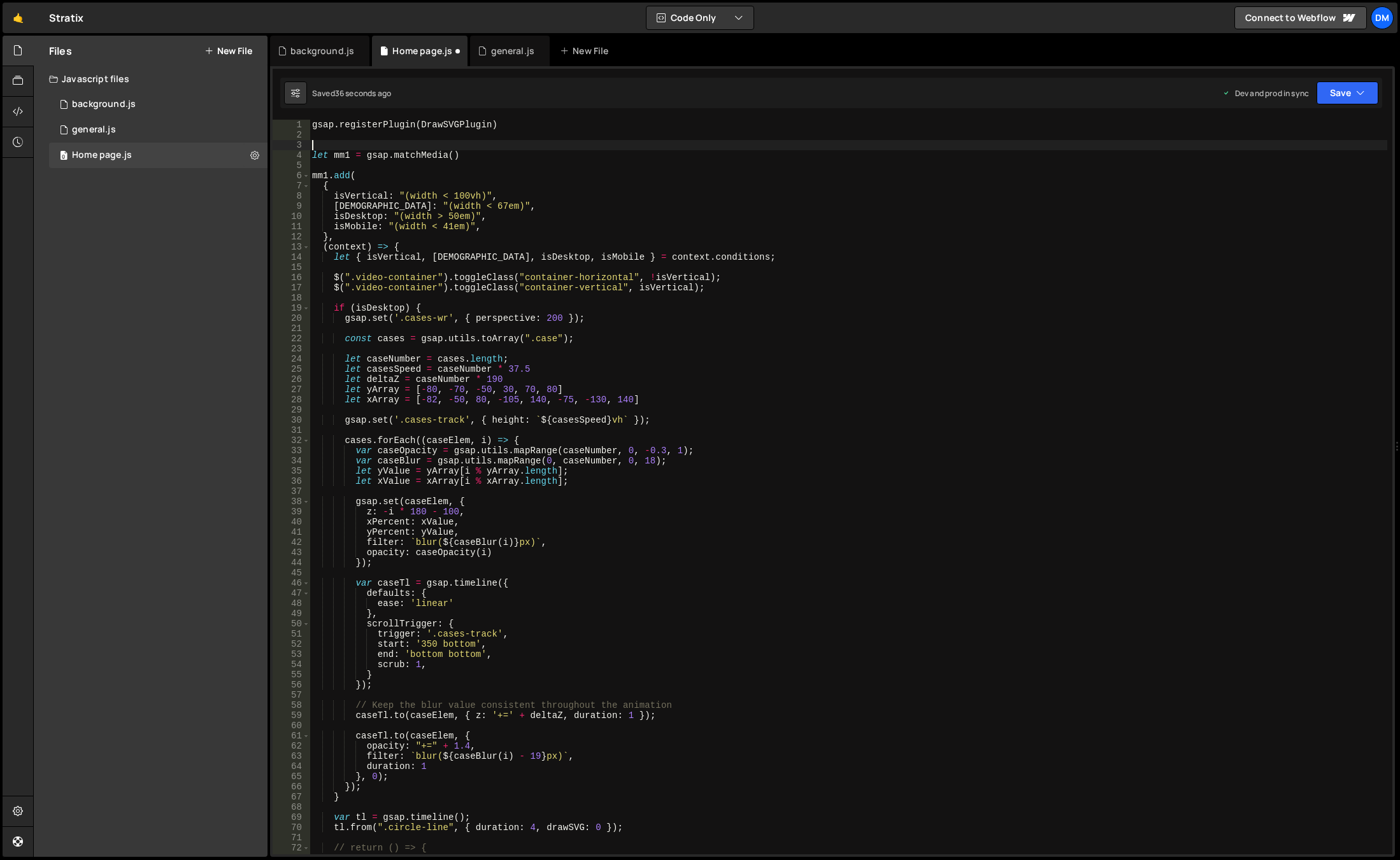
click at [509, 137] on div "gsap . registerPlugin ( DrawSVGPlugin ) let mm1 = gsap . matchMedia ( ) mm1 . a…" at bounding box center [848, 498] width 1078 height 756
click at [454, 135] on div "gsap . registerPlugin ( DrawSVGPlugin ) let mm1 = gsap . matchMedia ( ) mm1 . a…" at bounding box center [848, 498] width 1078 height 756
paste textarea "gsap.registerPlugin(MorphSVGPlugin)"
type textarea "gsap.registerPlugin(MorphSVGPlugin)"
click at [123, 126] on div "0 general.js 0" at bounding box center [158, 129] width 218 height 26
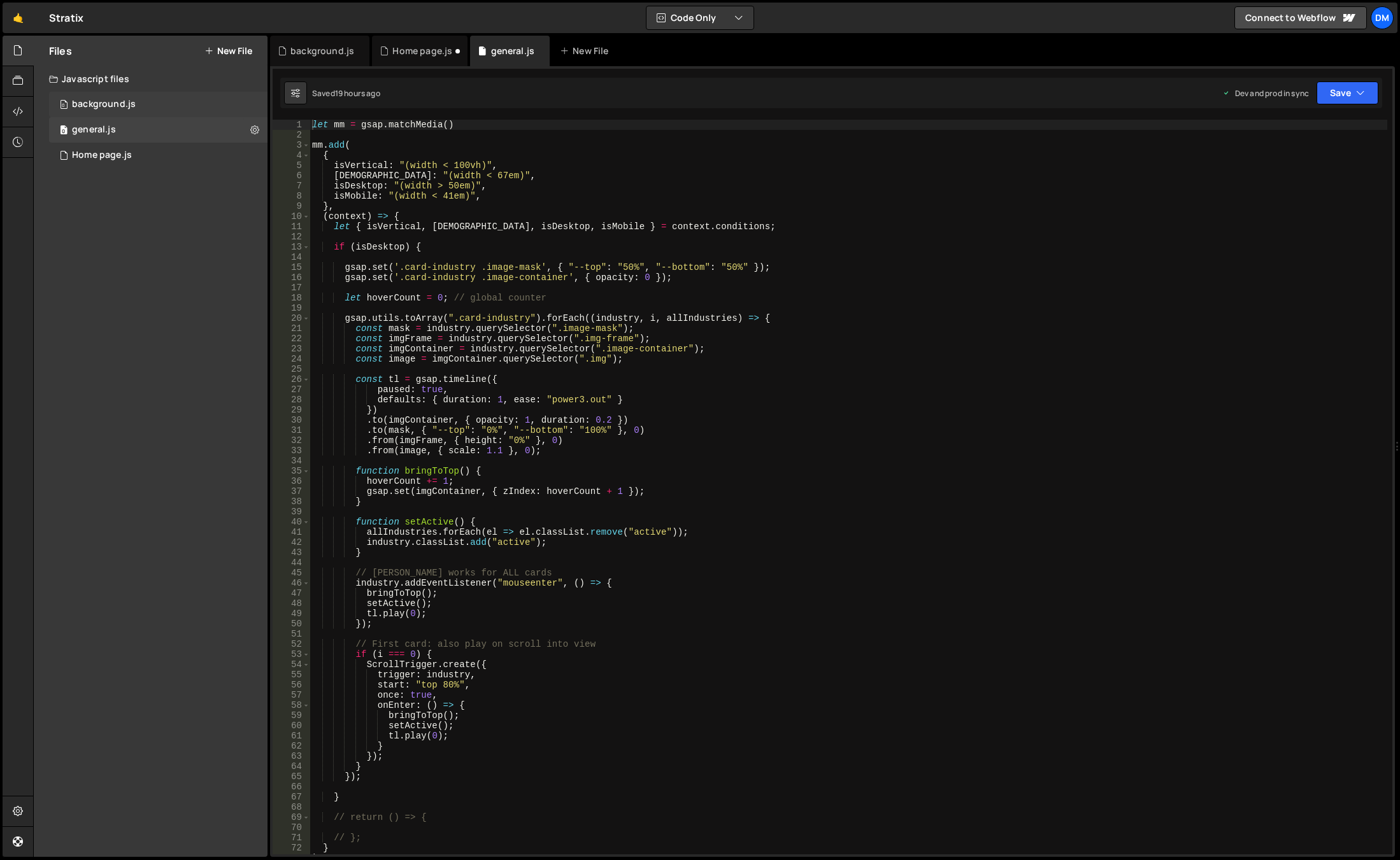
click at [137, 102] on div "0 background.js 0" at bounding box center [158, 104] width 218 height 26
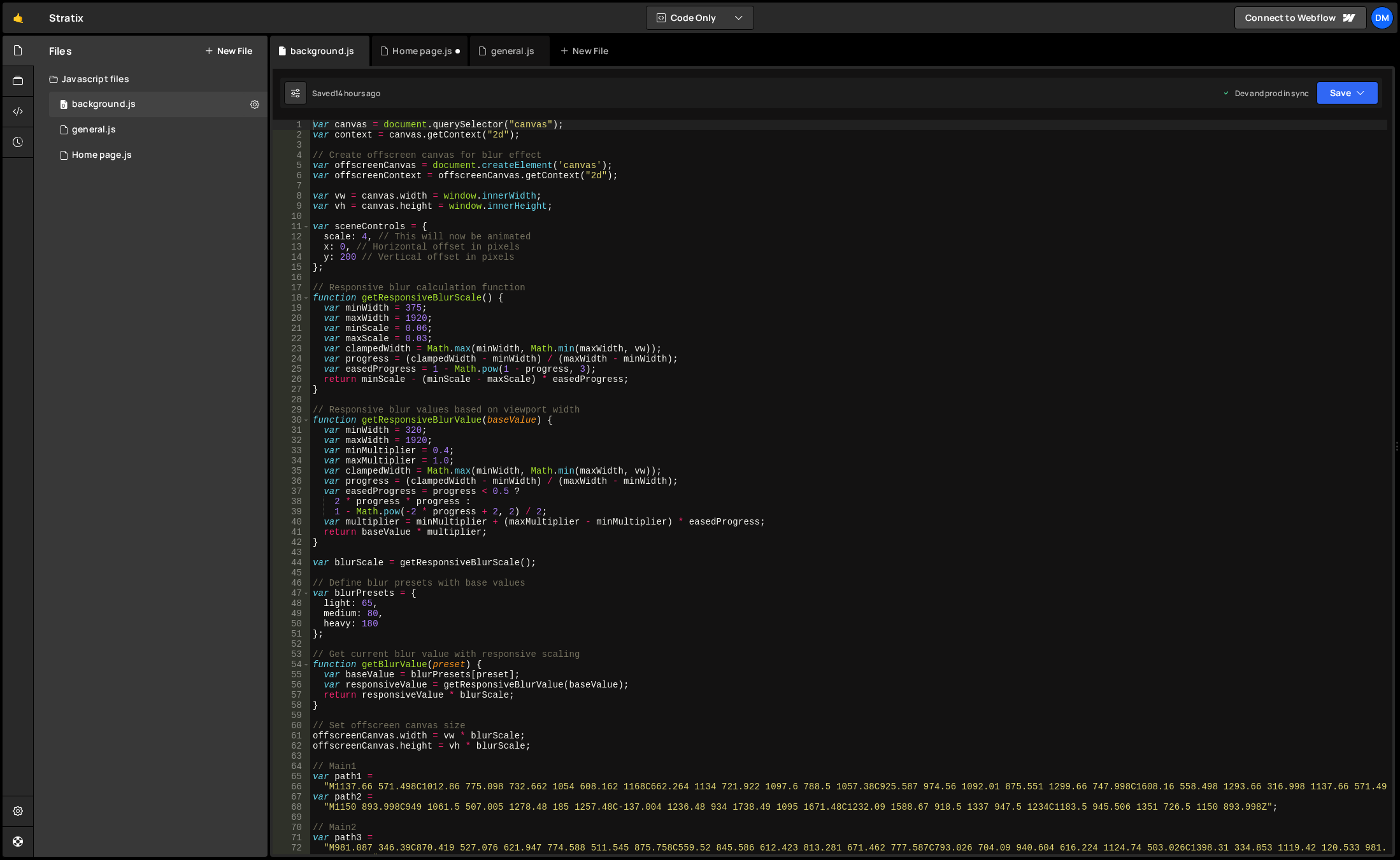
type textarea "var minWidth = 375;"
click at [736, 313] on div "var canvas = document . querySelector ( "canvas" ) ; var context = canvas . get…" at bounding box center [848, 498] width 1077 height 756
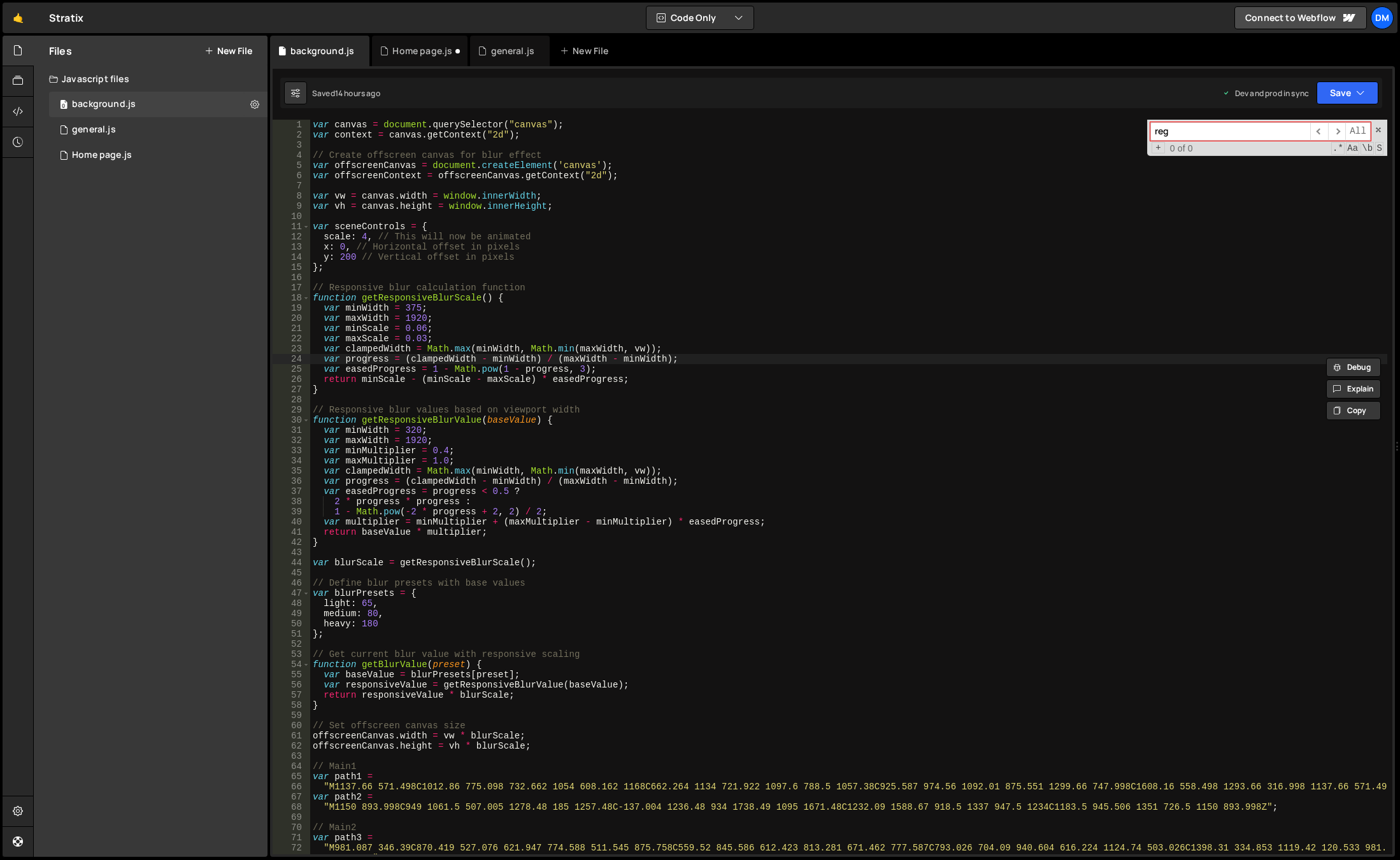
type input "reg"
click at [313, 123] on div "var canvas = document . querySelector ( "canvas" ) ; var context = canvas . get…" at bounding box center [848, 498] width 1077 height 756
type textarea "var canvas = document.querySelector("canvas");"
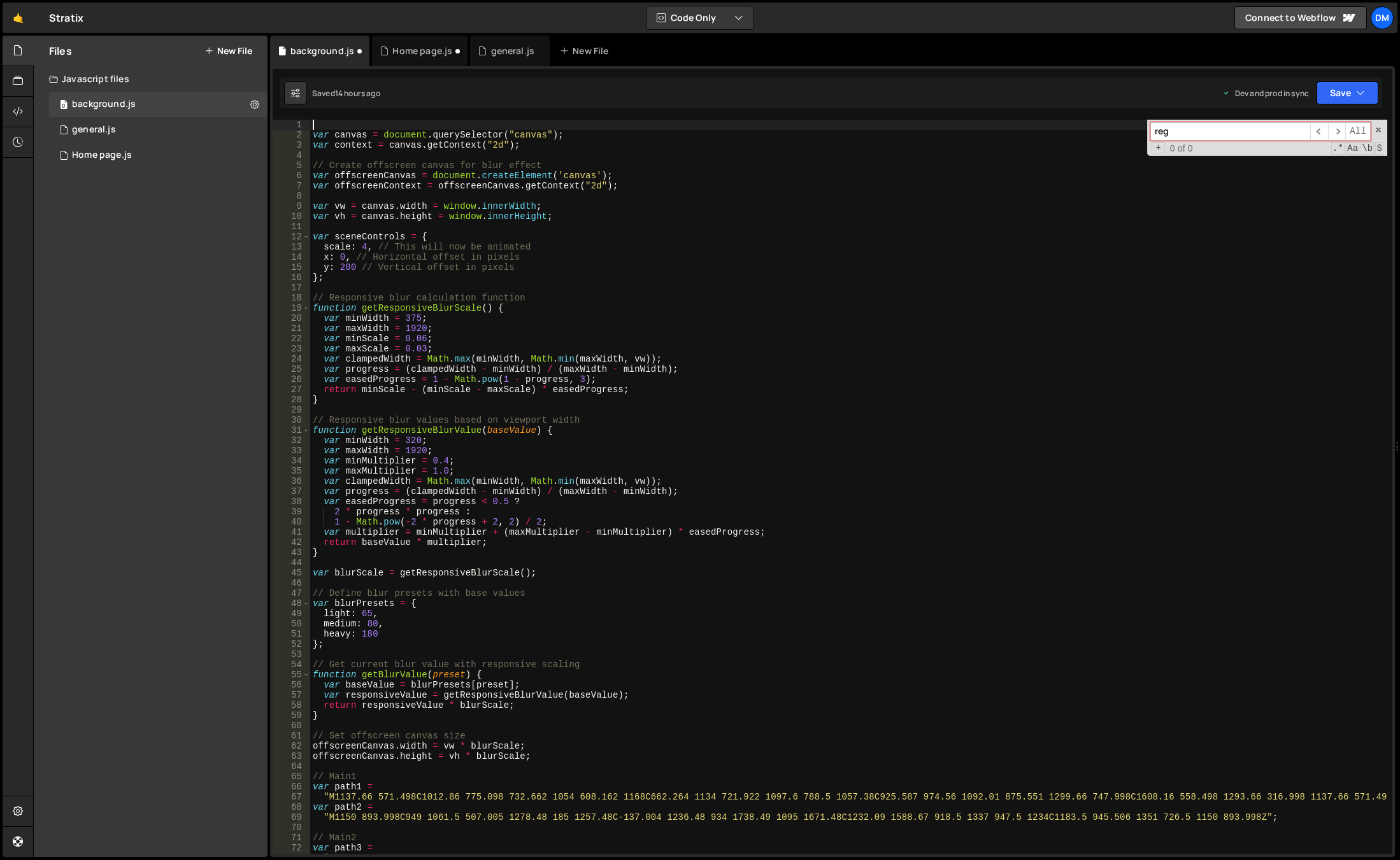
paste textarea "gsap.registerPlugin(MorphSVGPlugin)"
type textarea "gsap.registerPlugin(MorphSVGPlugin)"
click at [1349, 93] on button "Save" at bounding box center [1347, 93] width 62 height 23
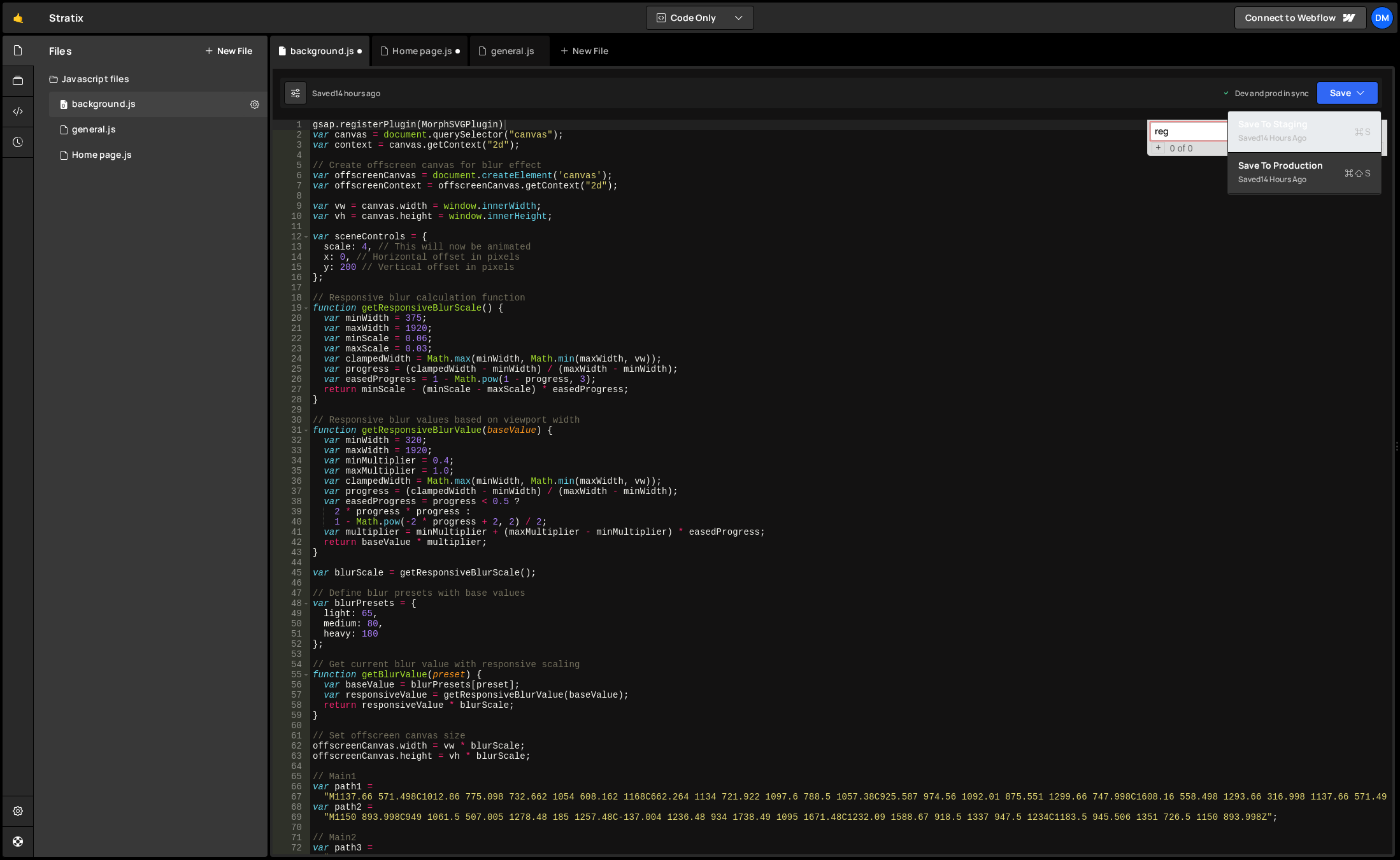
click at [1301, 132] on div "Saved 14 hours ago" at bounding box center [1304, 138] width 132 height 15
click at [1356, 87] on icon "button" at bounding box center [1361, 93] width 9 height 12
click at [1291, 167] on div "Save to Production S" at bounding box center [1304, 165] width 132 height 12
click at [121, 145] on div "0 Home page.js 0" at bounding box center [158, 155] width 218 height 26
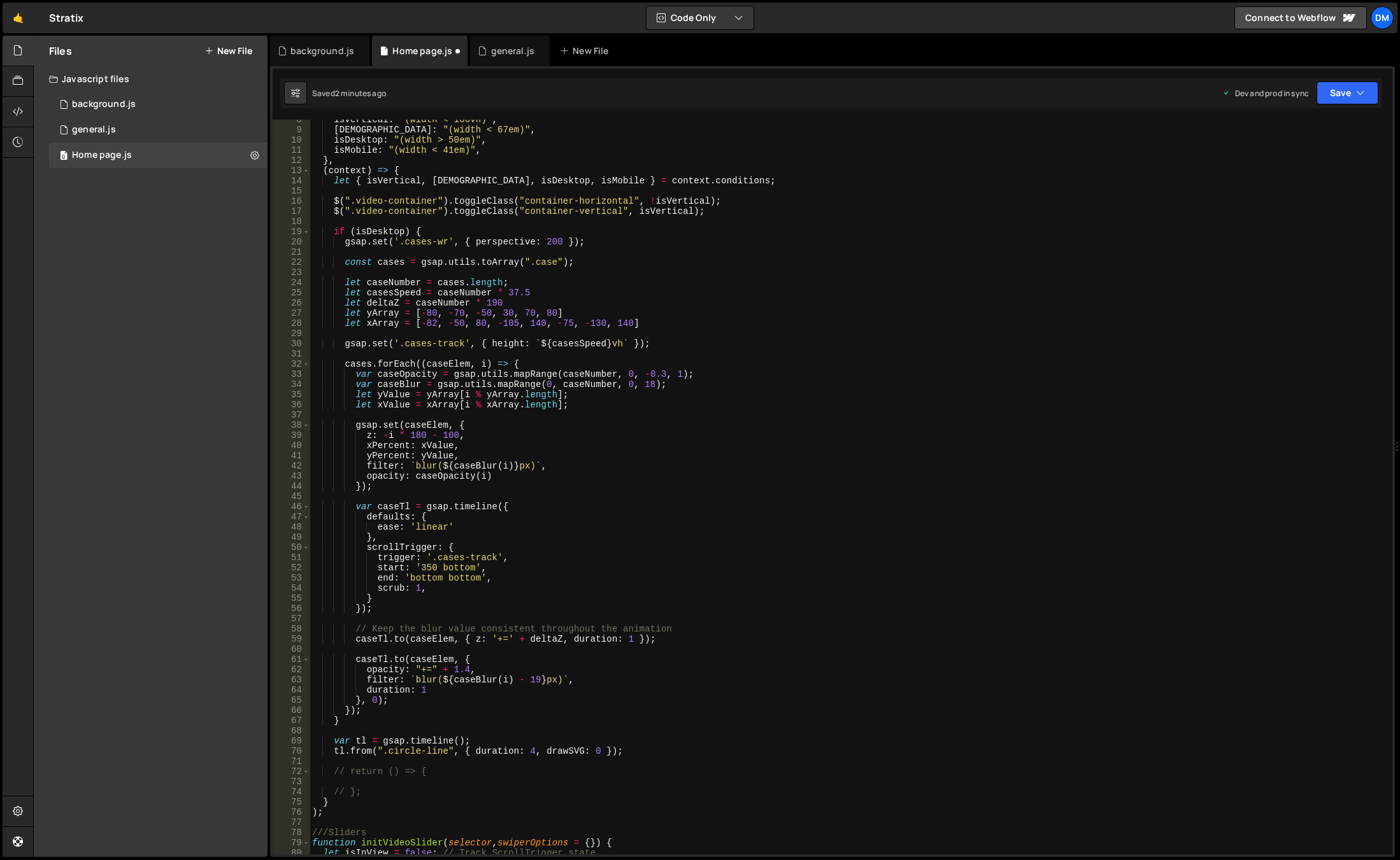
scroll to position [191, 0]
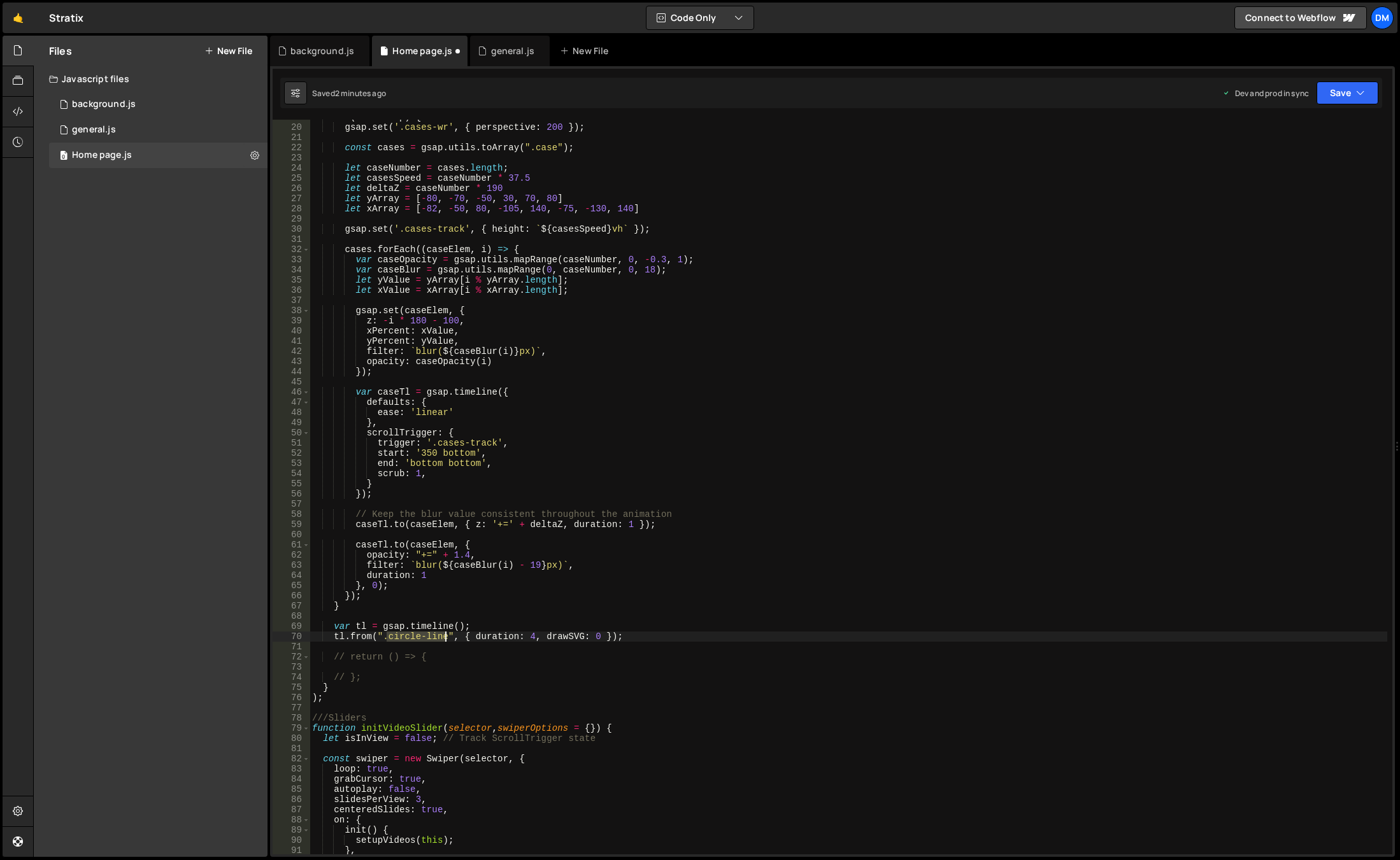
drag, startPoint x: 387, startPoint y: 638, endPoint x: 446, endPoint y: 642, distance: 59.1
click at [446, 642] on div "if ( isDesktop ) { gsap . set ( '.cases-wr' , { perspective : 200 }) ; const ca…" at bounding box center [848, 490] width 1078 height 756
paste textarea "path"
type textarea "tl.from(".circle-path", { duration: 4, drawSVG: 0 });"
drag, startPoint x: 795, startPoint y: 508, endPoint x: 804, endPoint y: 497, distance: 14.2
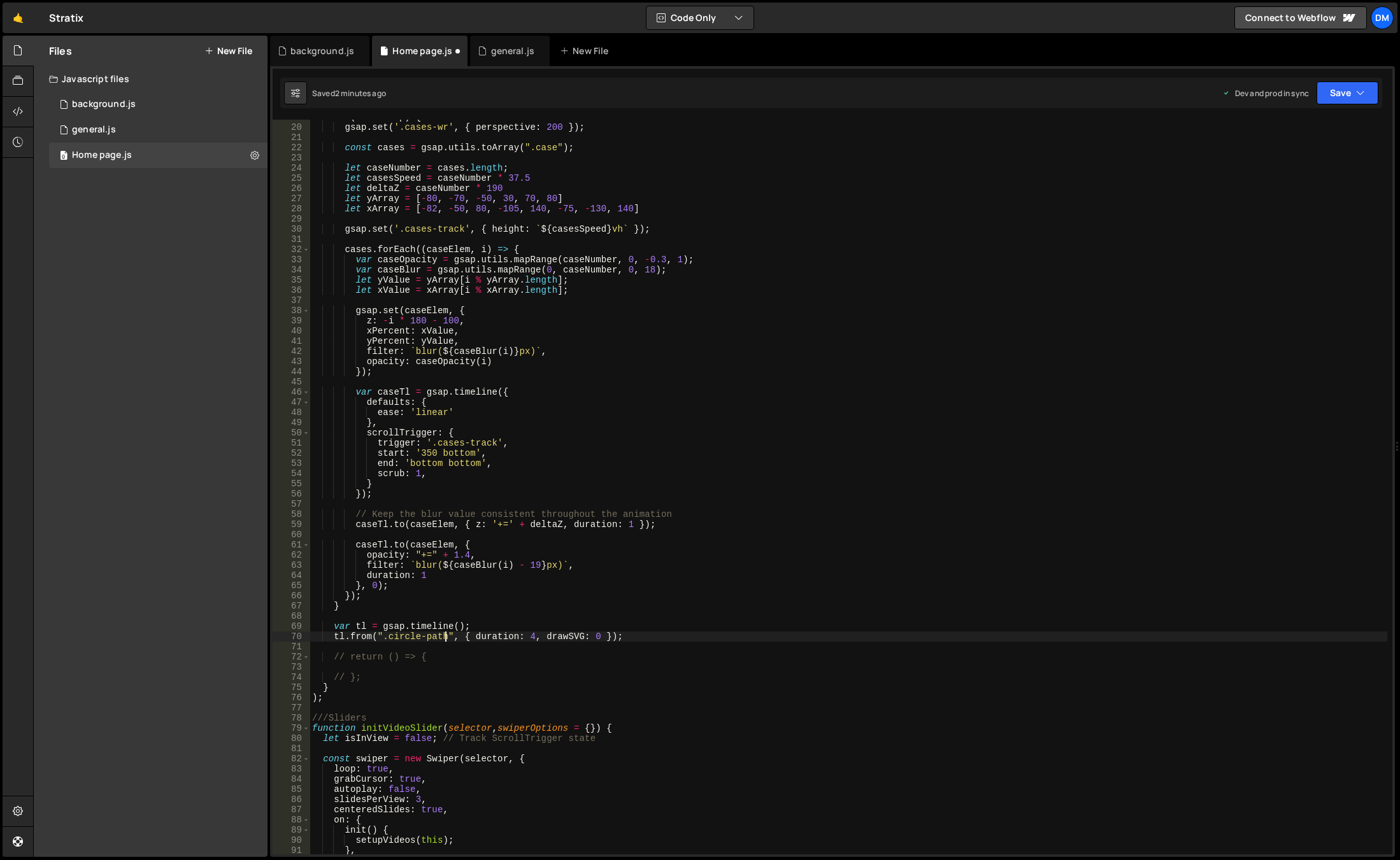
click at [795, 507] on div "if ( isDesktop ) { gsap . set ( '.cases-wr' , { perspective : 200 }) ; const ca…" at bounding box center [848, 490] width 1078 height 756
click at [1334, 96] on button "Save" at bounding box center [1347, 93] width 62 height 23
click at [1301, 127] on div "Save to Staging S" at bounding box center [1304, 123] width 132 height 12
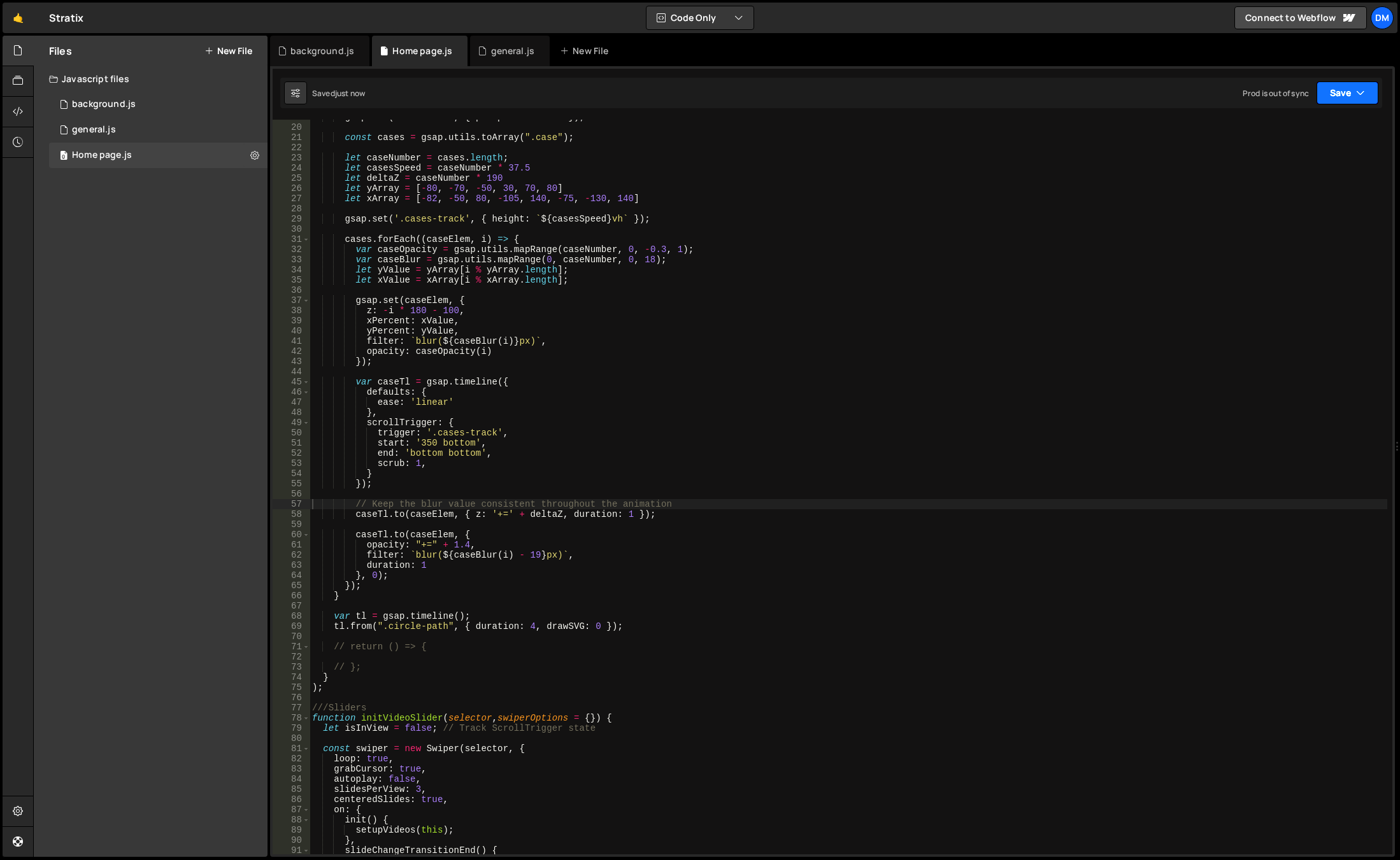
click at [1347, 86] on button "Save" at bounding box center [1347, 93] width 62 height 23
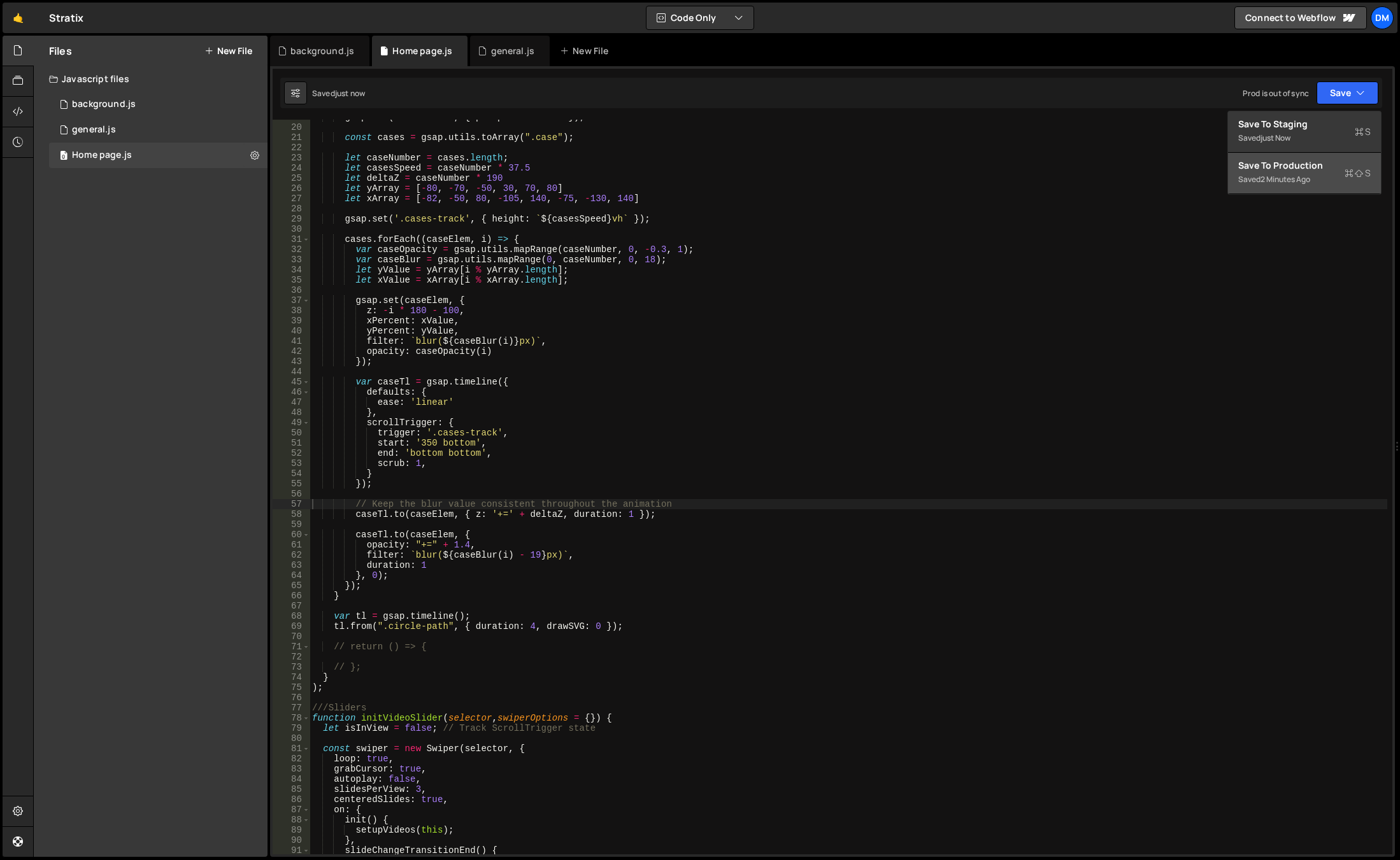
click at [1282, 164] on div "Save to Production S" at bounding box center [1304, 165] width 132 height 12
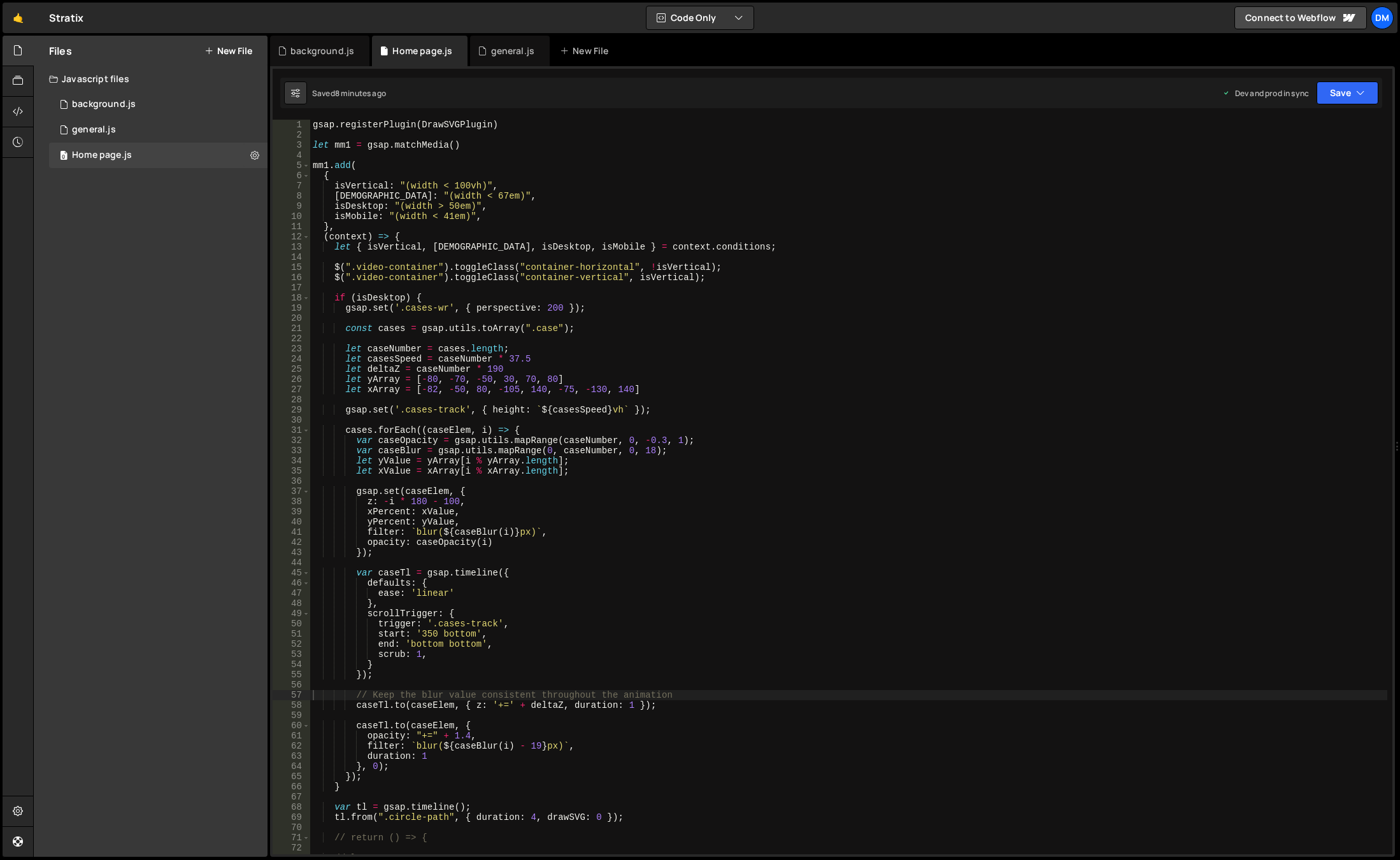
scroll to position [0, 0]
type textarea "gsap.registerPlugin(DrawSVGPlugin)"
drag, startPoint x: 532, startPoint y: 126, endPoint x: 167, endPoint y: 113, distance: 365.2
click at [167, 113] on div "Files New File Javascript files 0 background.js 0 0 general.js 0 0 Home page.js…" at bounding box center [716, 446] width 1366 height 822
click at [150, 129] on div "0 general.js 0" at bounding box center [158, 129] width 218 height 26
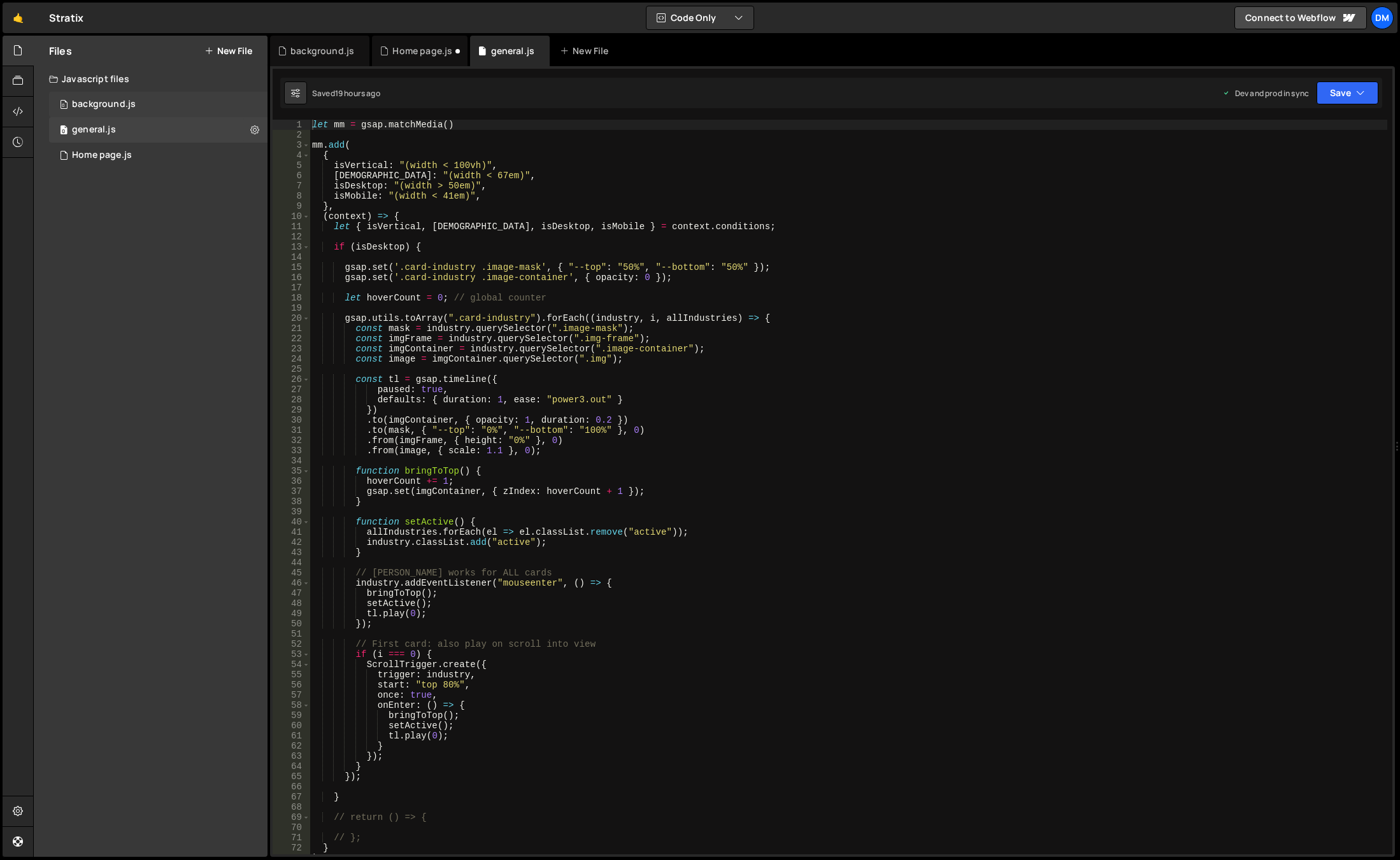
click at [129, 96] on div "0 background.js 0" at bounding box center [158, 104] width 218 height 26
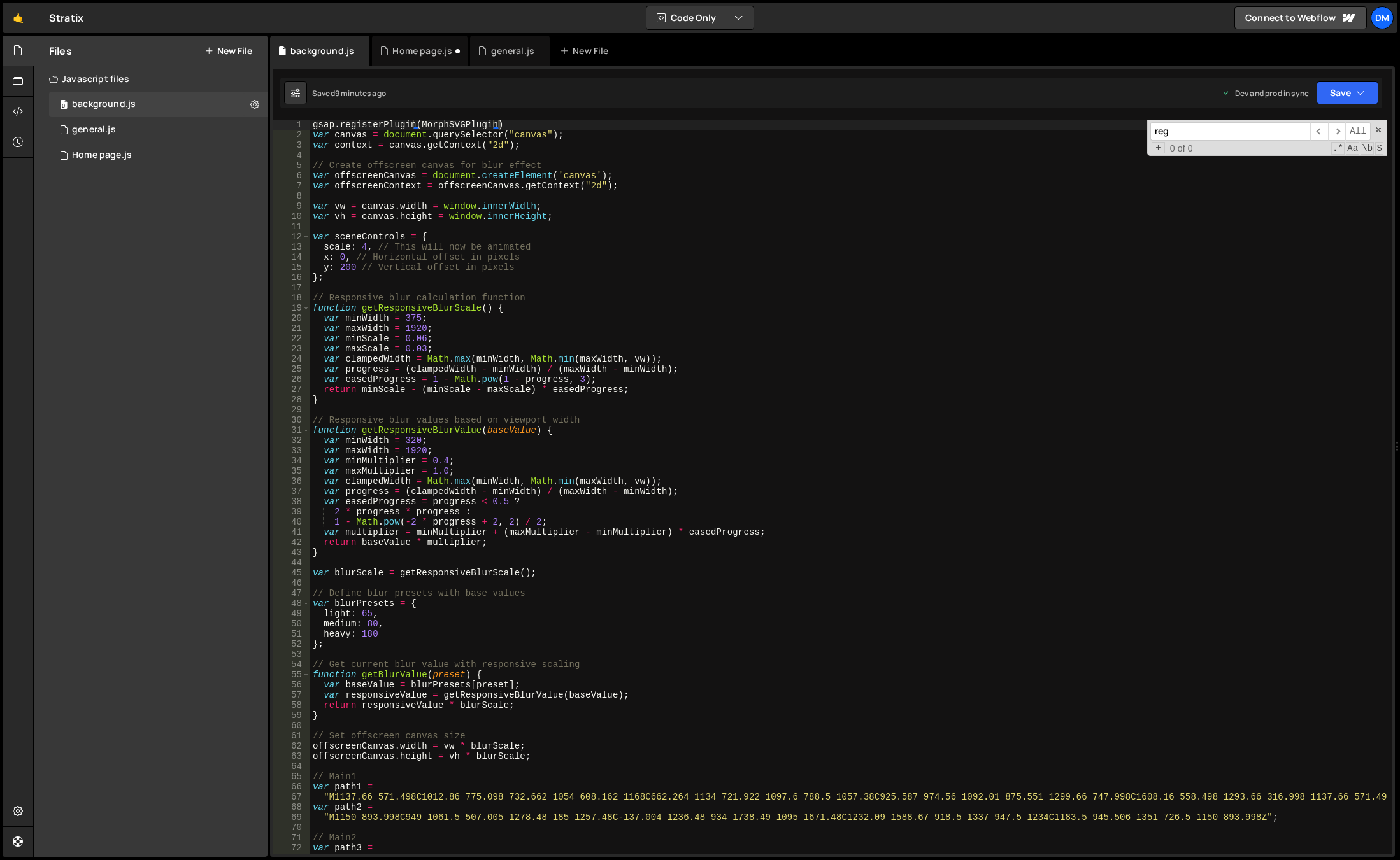
type textarea "gsap.registerPlugin(MorphSVGPlugin)"
drag, startPoint x: 528, startPoint y: 127, endPoint x: 180, endPoint y: 114, distance: 348.2
click at [180, 114] on div "Files New File Javascript files 0 background.js 0 0 general.js 0 0 Home page.js…" at bounding box center [716, 446] width 1366 height 822
click at [1336, 91] on button "Save" at bounding box center [1347, 93] width 62 height 23
drag, startPoint x: 1291, startPoint y: 170, endPoint x: 1317, endPoint y: 142, distance: 38.2
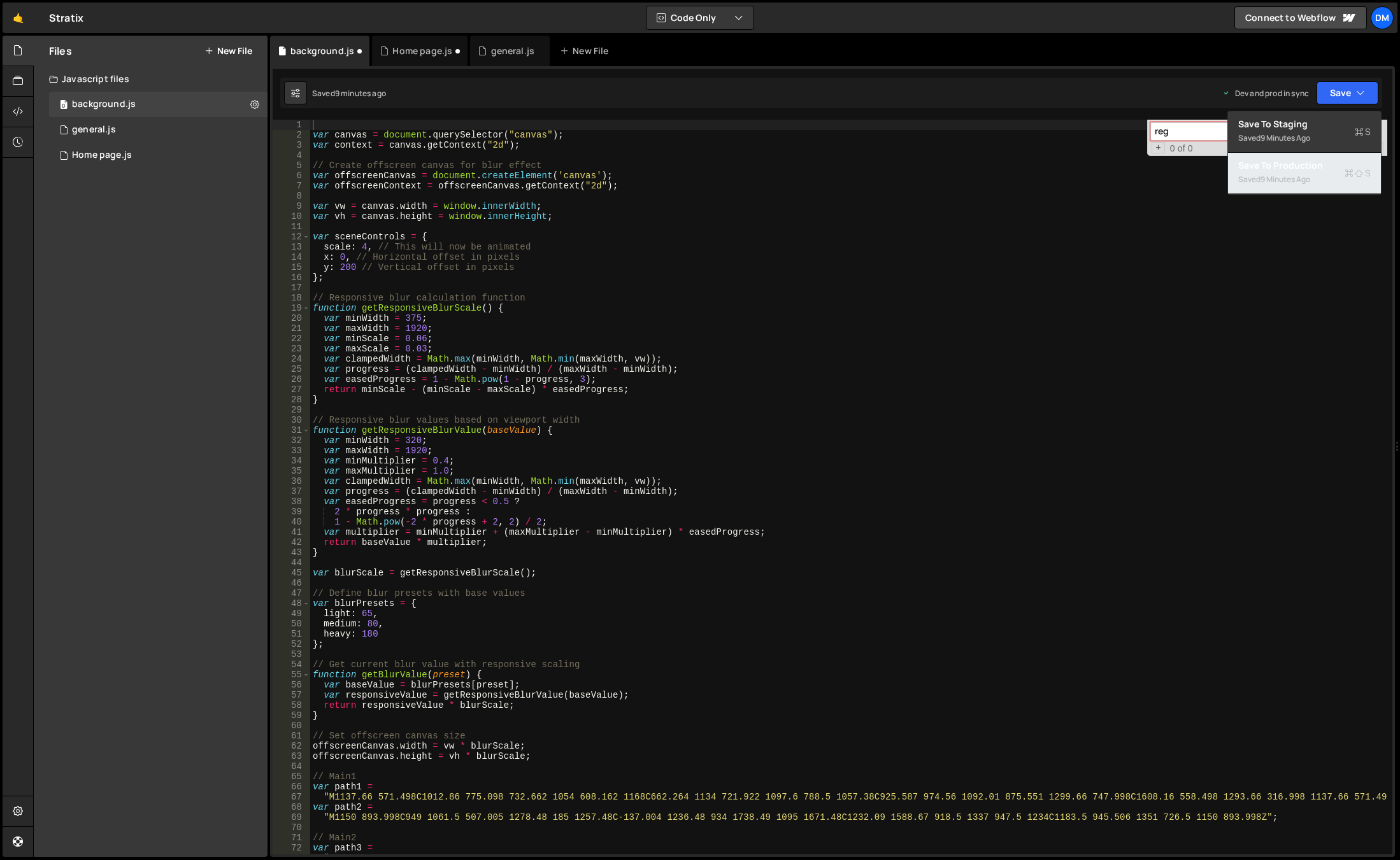
click at [1291, 170] on div "Save to Production S" at bounding box center [1304, 165] width 132 height 12
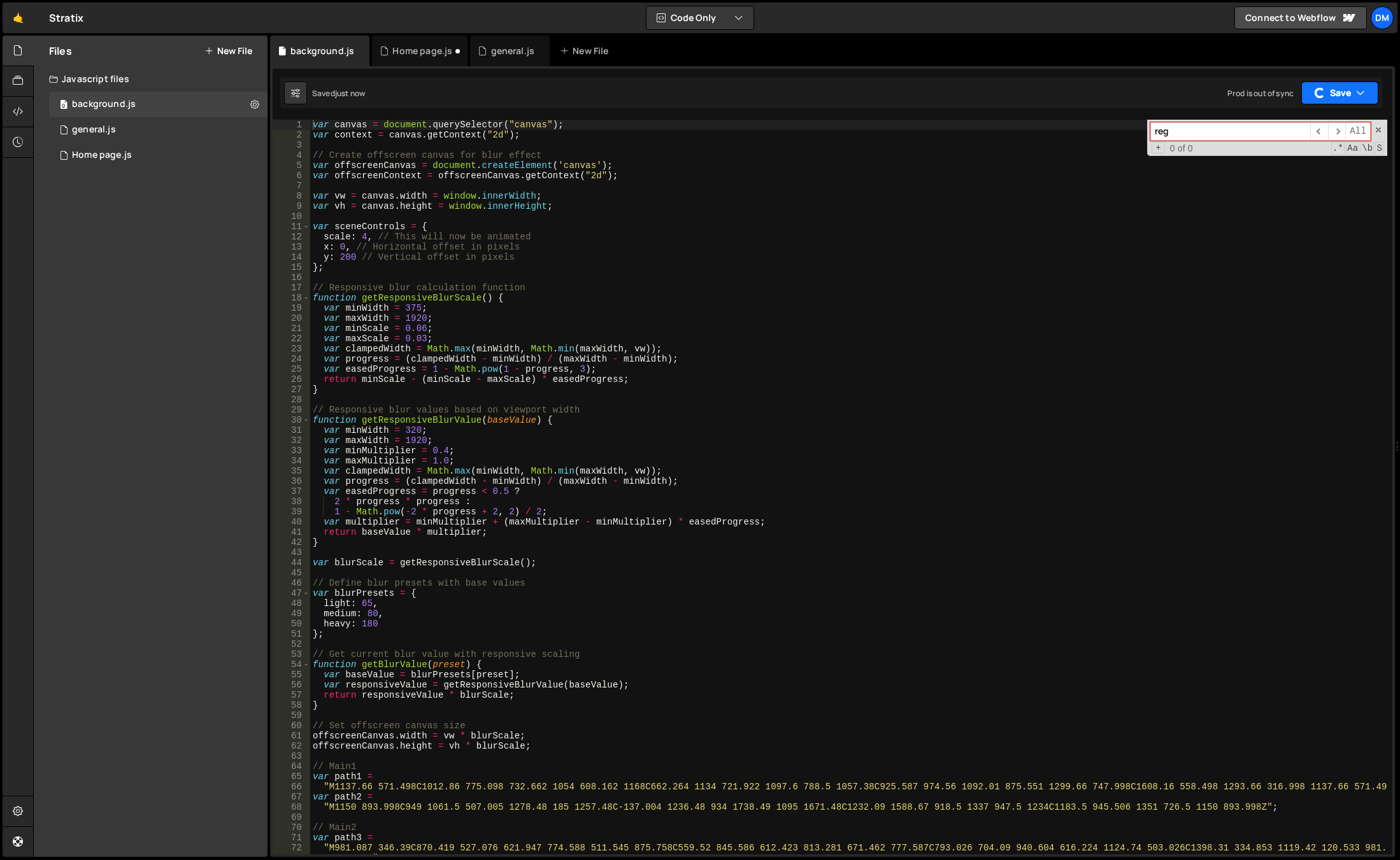
click at [1340, 94] on button "Save" at bounding box center [1339, 93] width 77 height 23
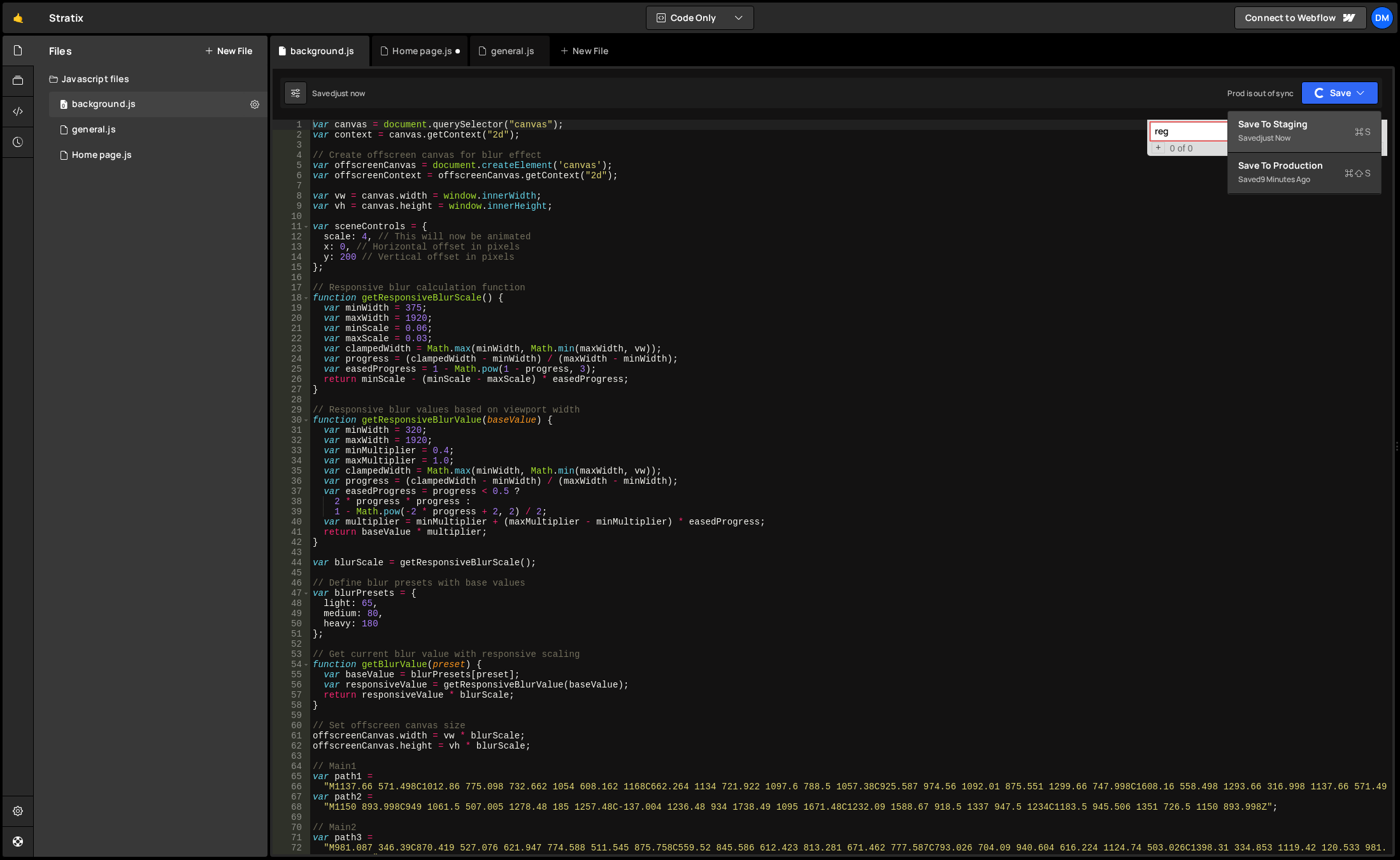
click at [1282, 133] on div "just now" at bounding box center [1275, 137] width 30 height 11
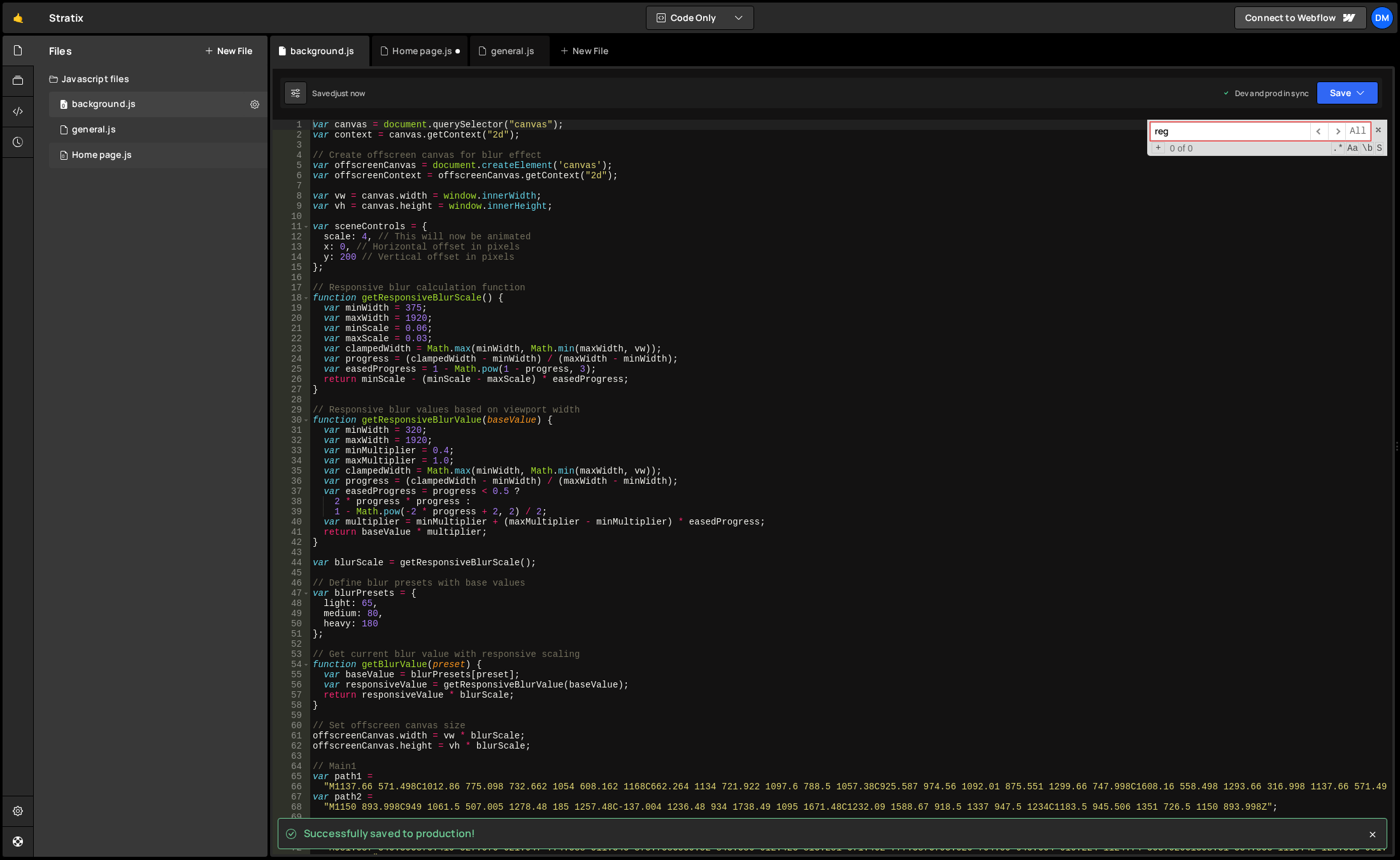
click at [115, 155] on div "Home page.js" at bounding box center [102, 156] width 60 height 12
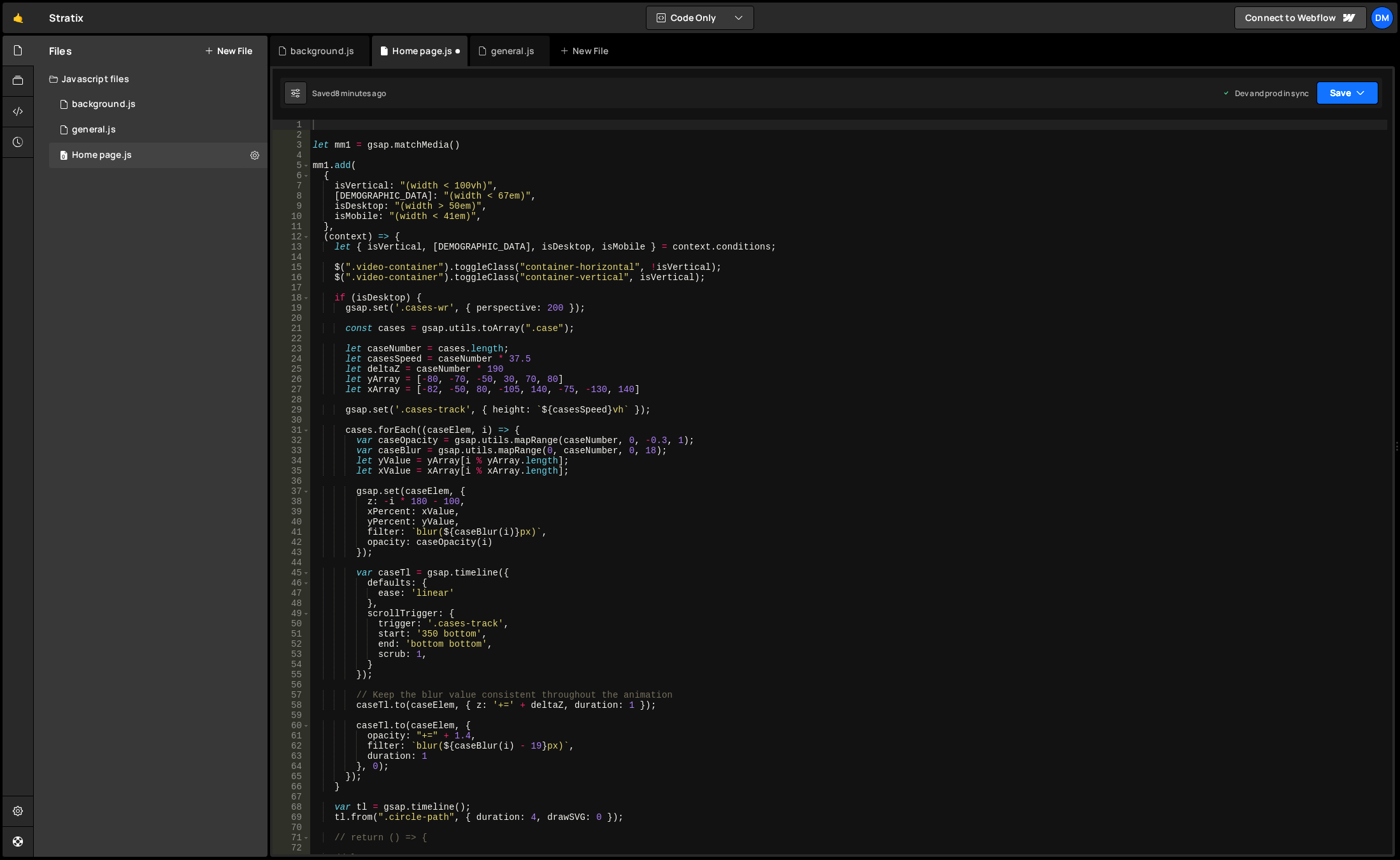
click at [1347, 96] on button "Save" at bounding box center [1347, 93] width 62 height 23
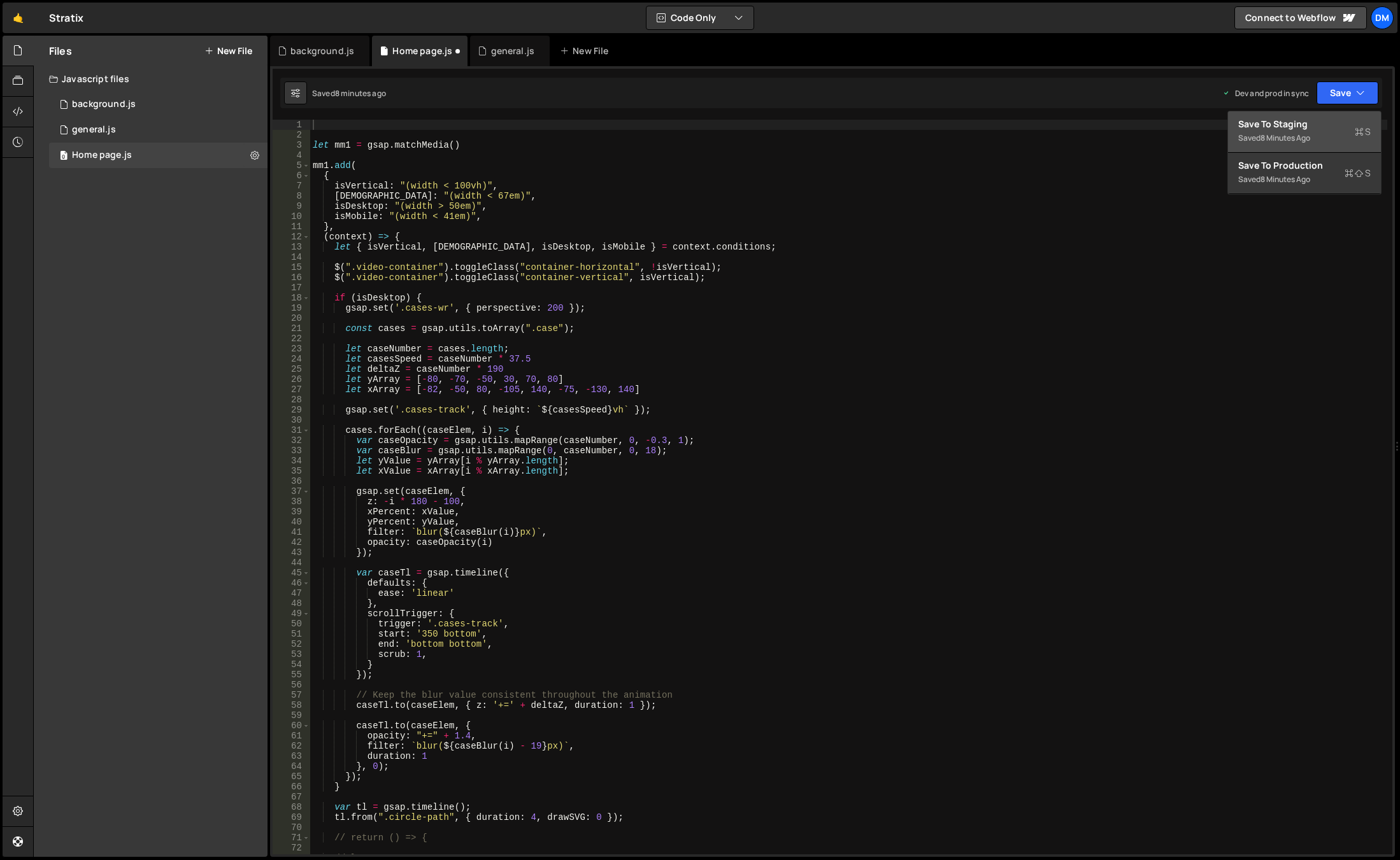
click at [1296, 134] on div "8 minutes ago" at bounding box center [1285, 137] width 50 height 11
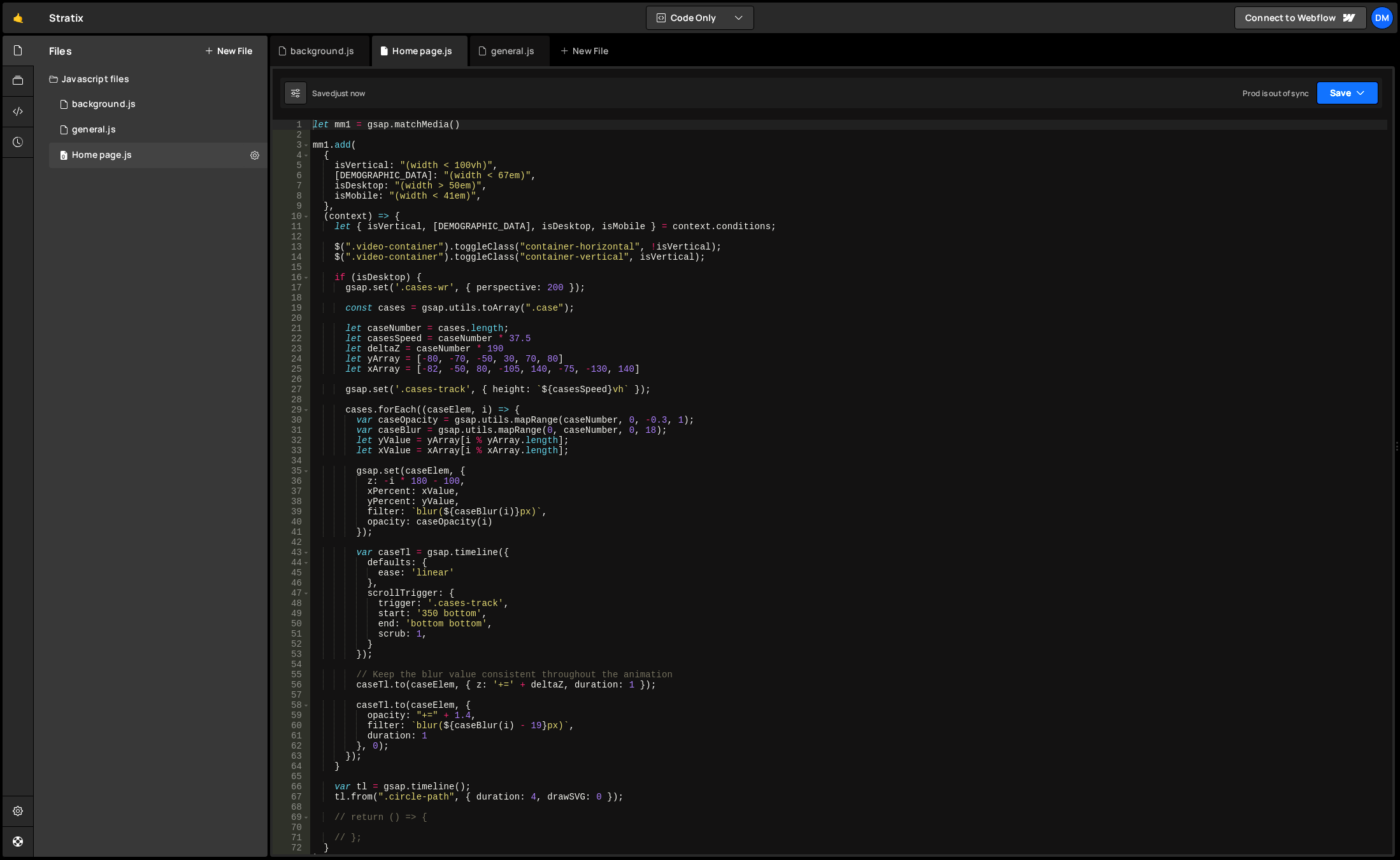
click at [1339, 92] on button "Save" at bounding box center [1347, 93] width 62 height 23
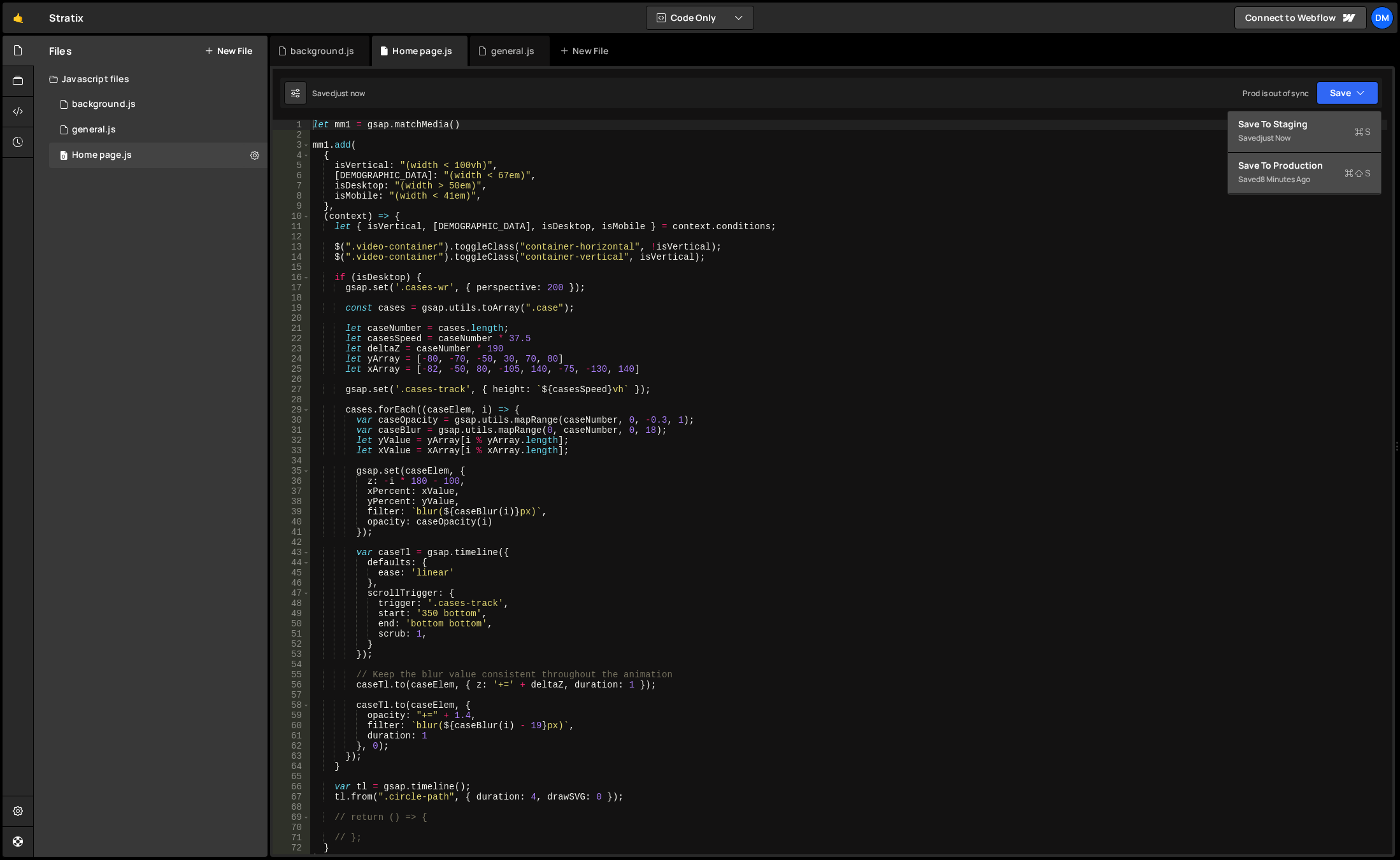
click at [1284, 166] on div "Save to Production S" at bounding box center [1304, 165] width 132 height 12
click at [96, 121] on div "0 general.js 0" at bounding box center [158, 129] width 218 height 26
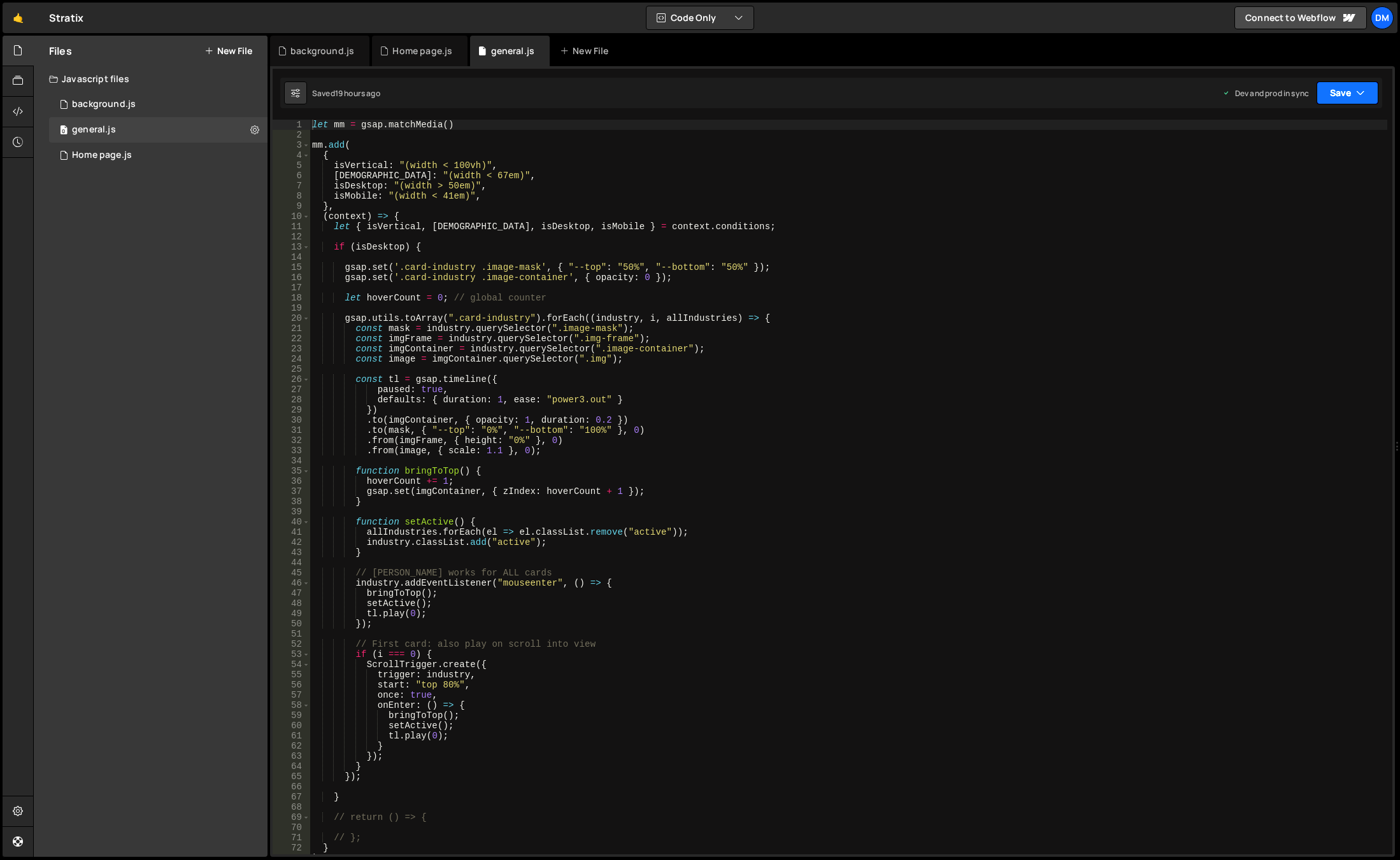
click at [1343, 87] on button "Save" at bounding box center [1347, 93] width 62 height 23
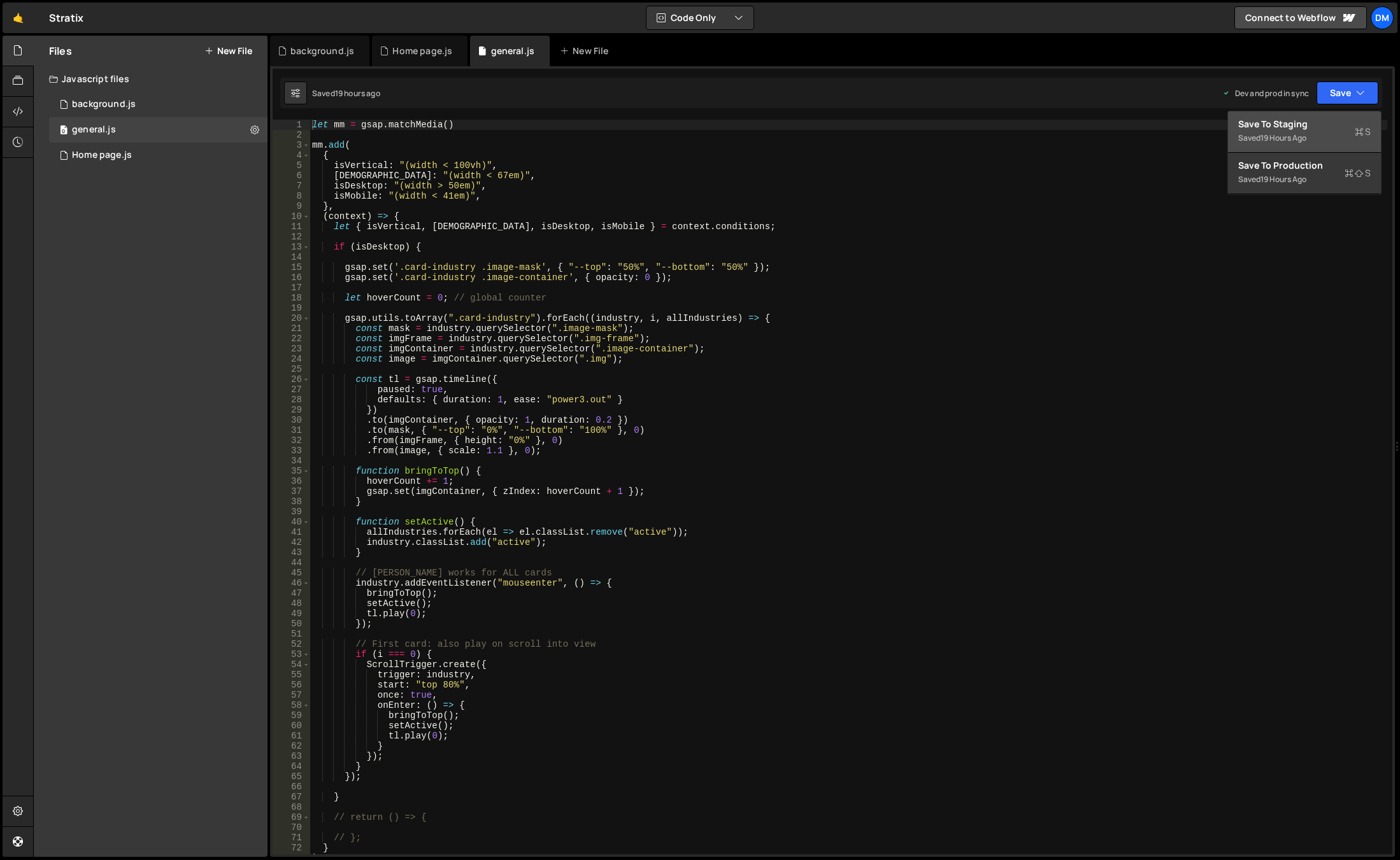
click at [1293, 139] on div "19 hours ago" at bounding box center [1283, 137] width 46 height 11
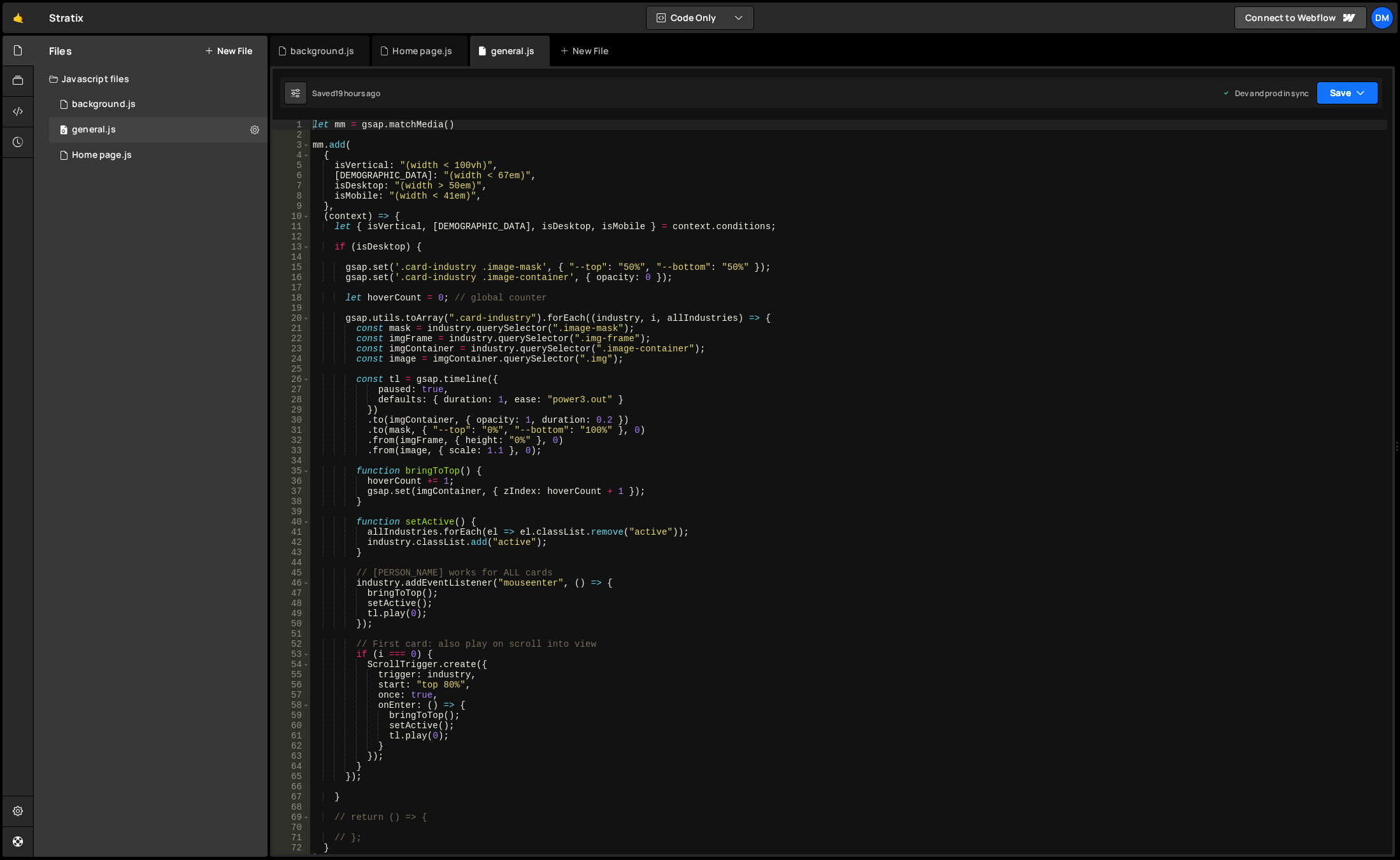
click at [1341, 96] on button "Save" at bounding box center [1347, 93] width 62 height 23
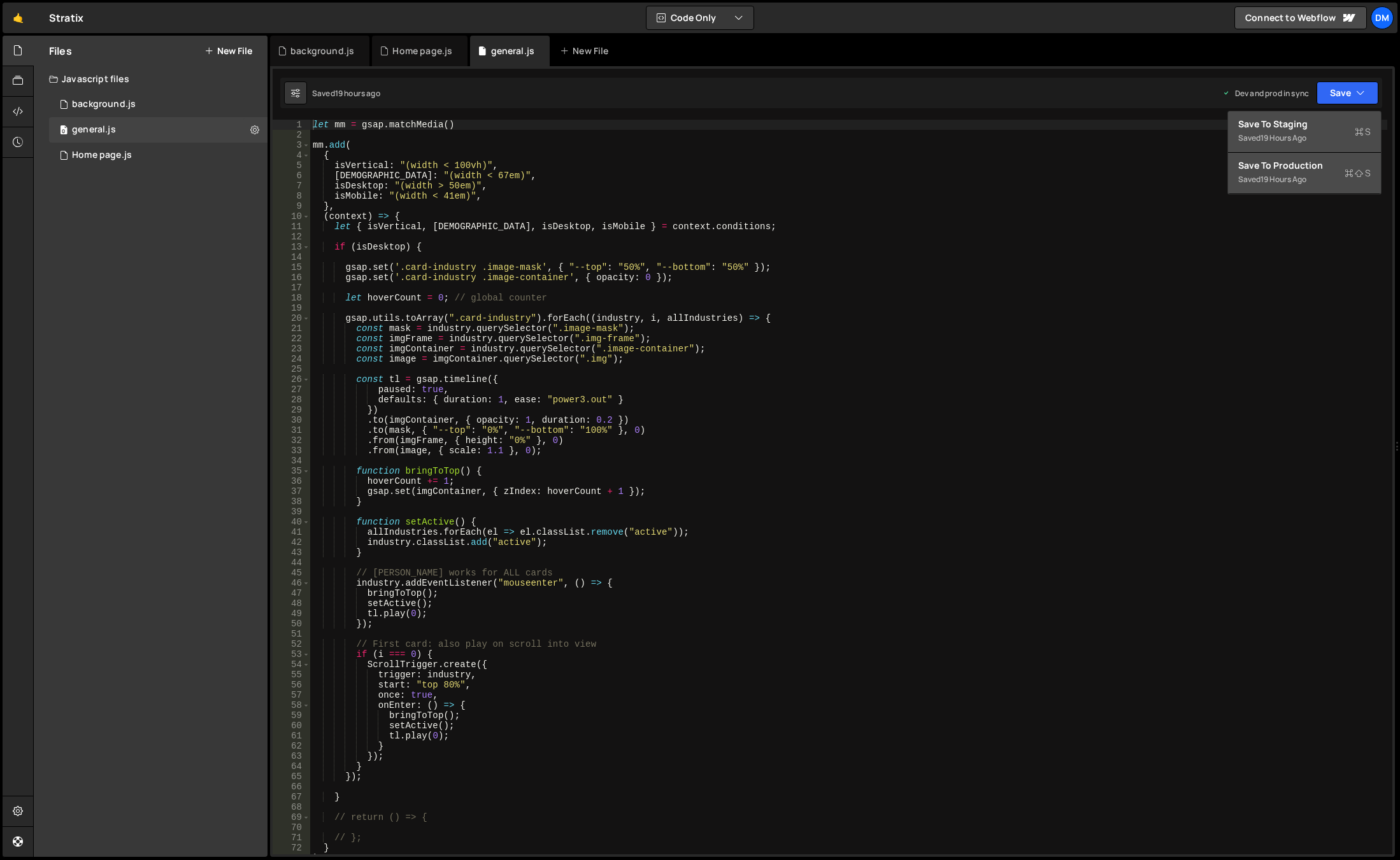
click at [1285, 163] on div "Save to Production S" at bounding box center [1304, 165] width 132 height 12
